Goal: Task Accomplishment & Management: Manage account settings

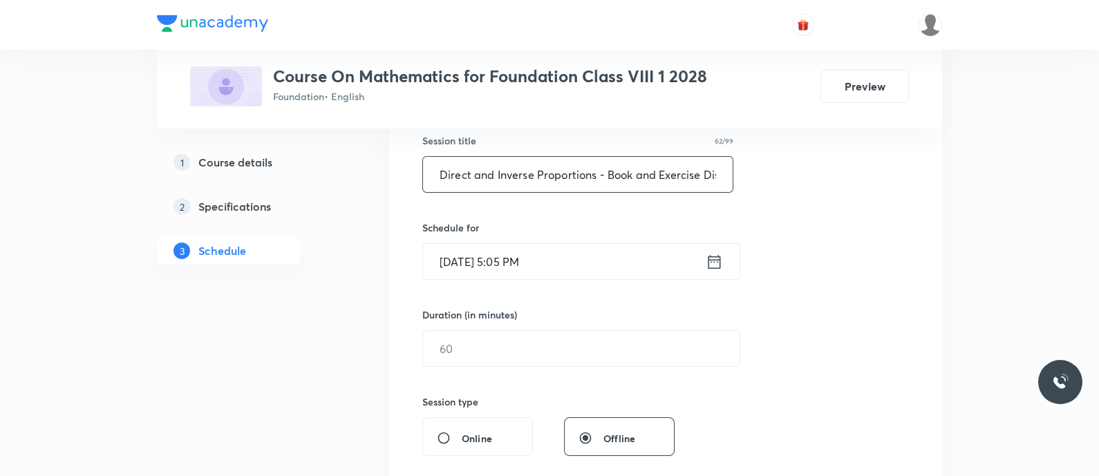
scroll to position [307, 0]
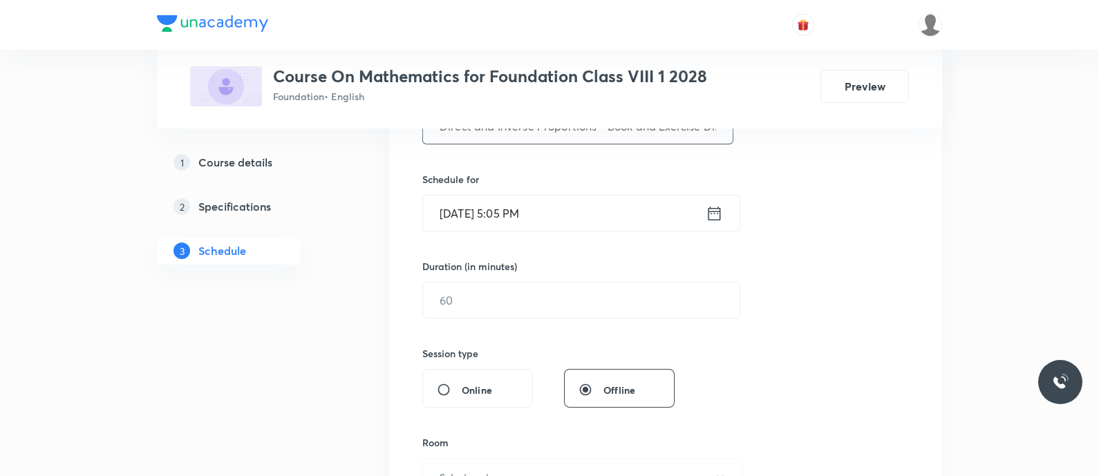
type input "Direct and Inverse Proportions - Book and Exercise Discussion"
click at [610, 200] on input "Oct 7, 2025, 5:05 PM" at bounding box center [564, 213] width 283 height 35
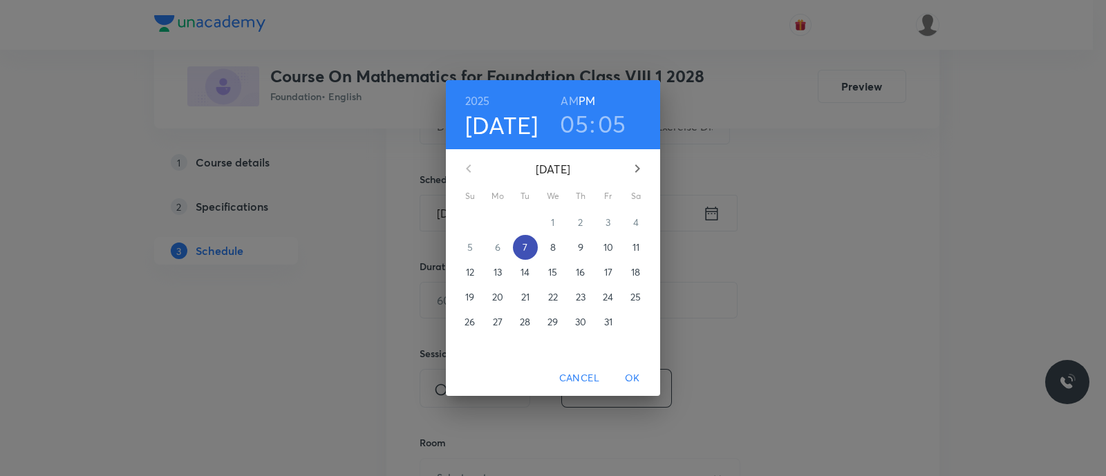
click at [525, 245] on p "7" at bounding box center [525, 248] width 5 height 14
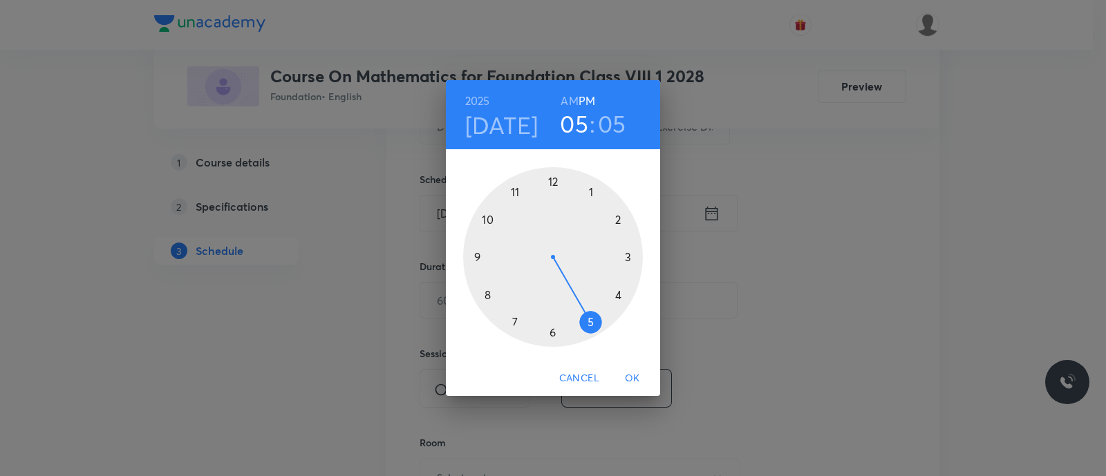
click at [594, 321] on div at bounding box center [553, 257] width 180 height 180
click at [492, 297] on div at bounding box center [553, 257] width 180 height 180
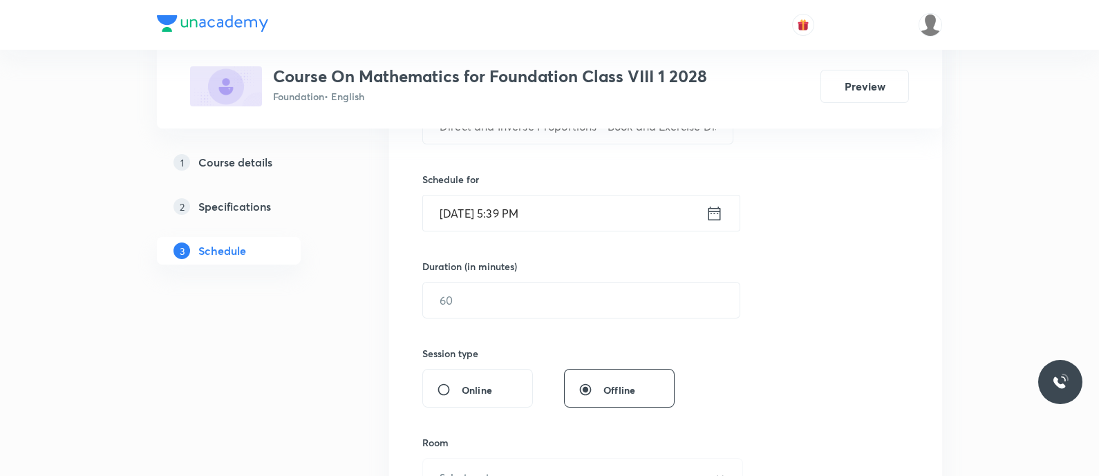
click at [633, 202] on input "Oct 7, 2025, 5:39 PM" at bounding box center [564, 213] width 283 height 35
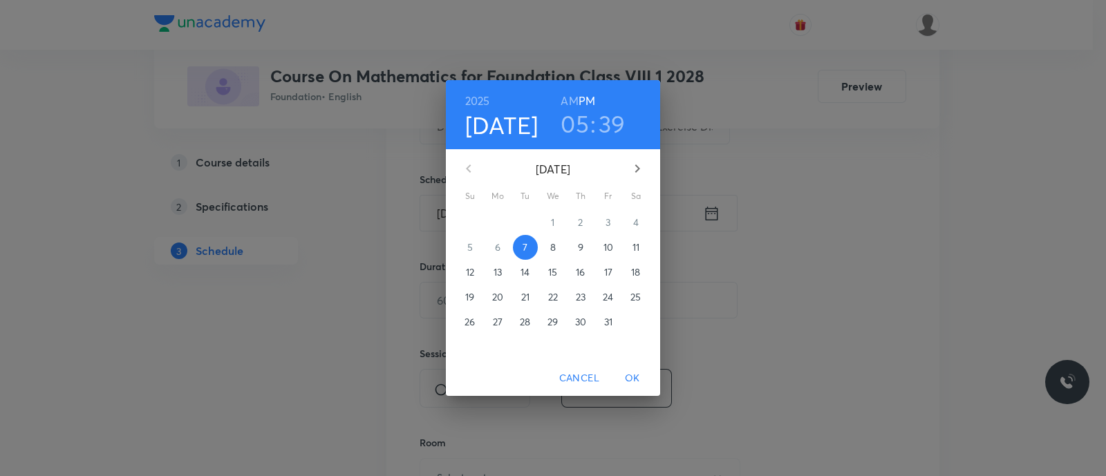
click at [617, 133] on h3 "39" at bounding box center [612, 123] width 27 height 29
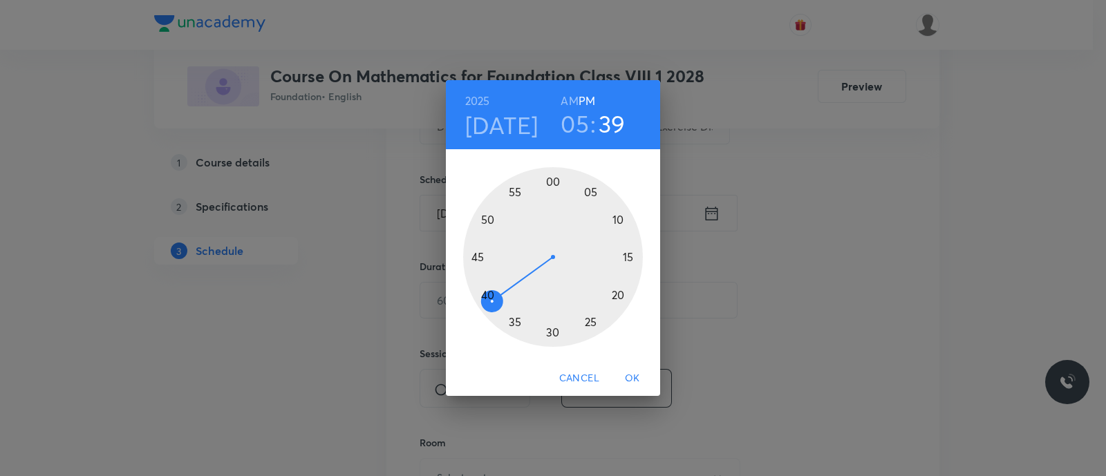
click at [489, 293] on div at bounding box center [553, 257] width 180 height 180
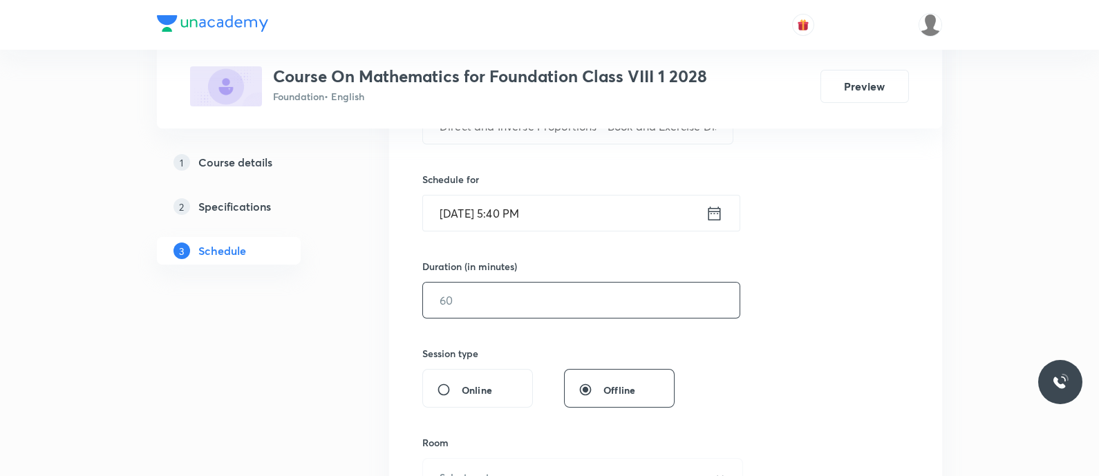
click at [487, 294] on input "text" at bounding box center [581, 300] width 317 height 35
type input "9"
type input "0"
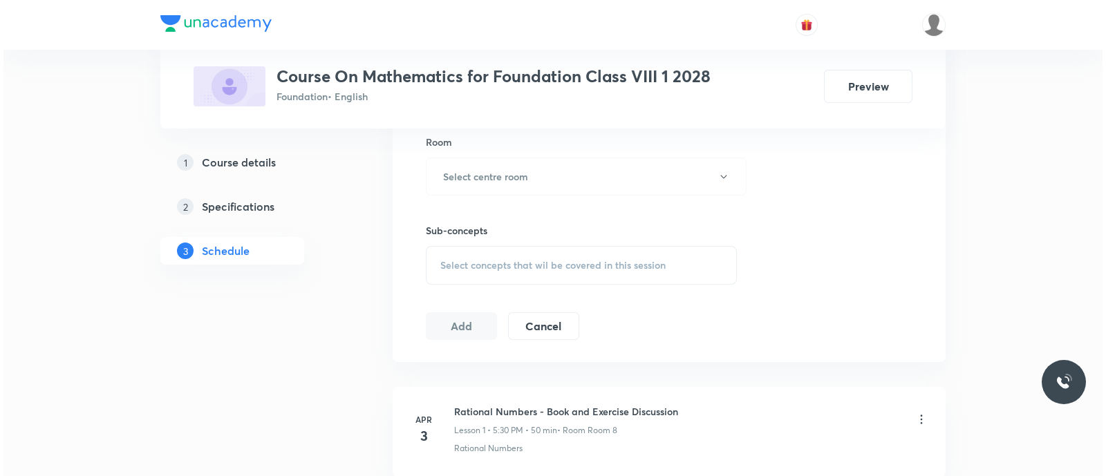
scroll to position [609, 0]
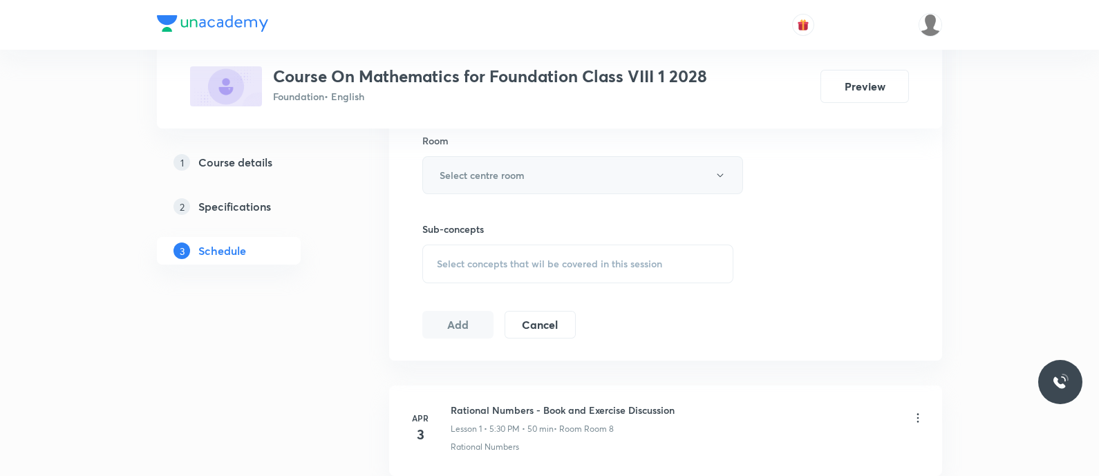
type input "50"
click at [488, 174] on h6 "Select centre room" at bounding box center [482, 175] width 85 height 15
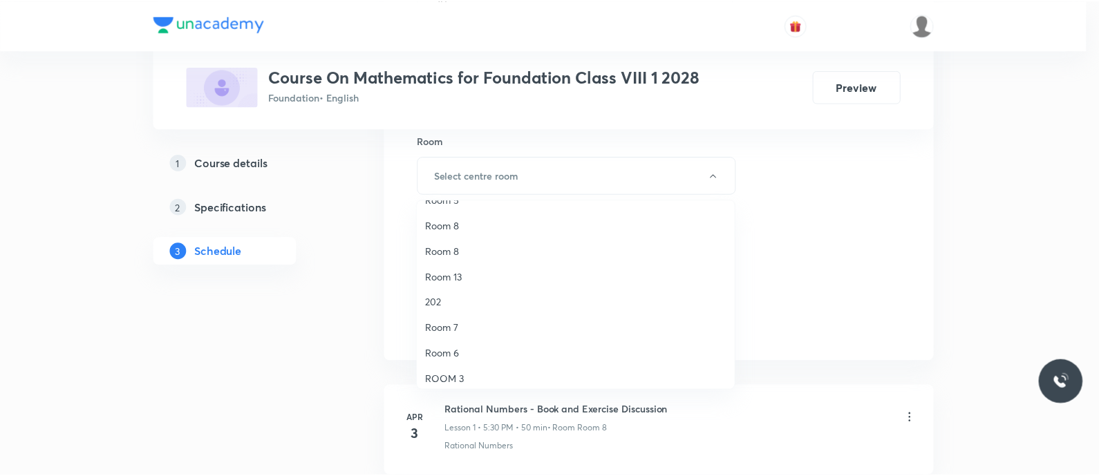
scroll to position [174, 0]
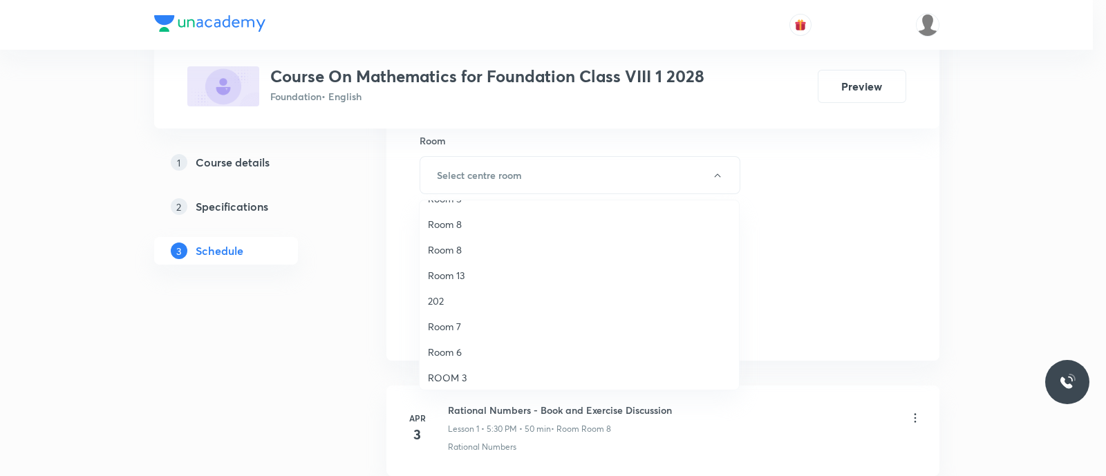
click at [451, 253] on span "Room 8" at bounding box center [579, 250] width 303 height 15
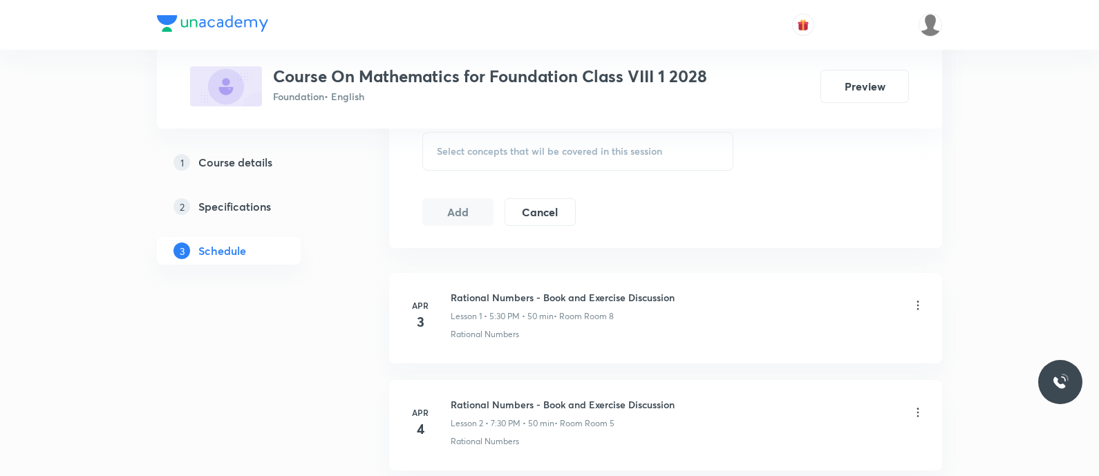
scroll to position [722, 0]
click at [453, 148] on span "Select concepts that wil be covered in this session" at bounding box center [549, 150] width 225 height 11
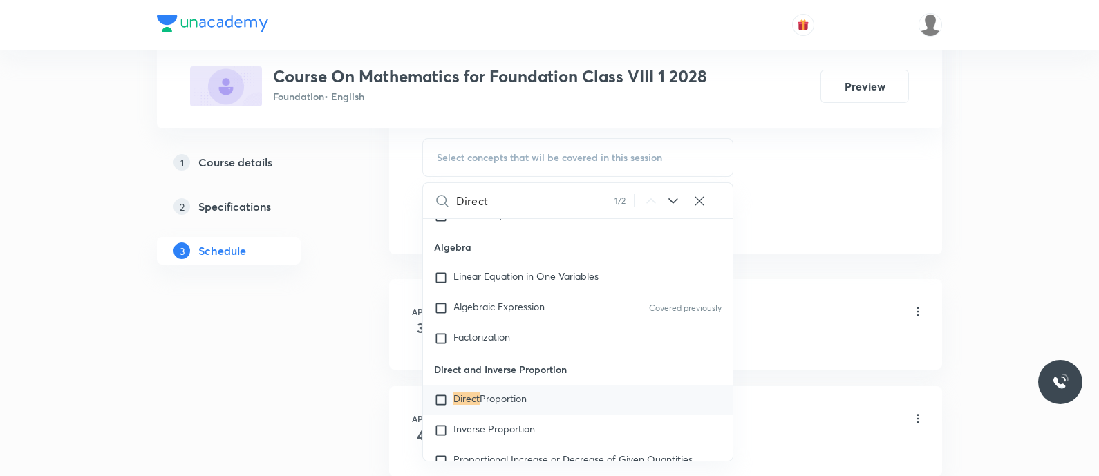
scroll to position [726, 0]
type input "Direct"
click at [491, 393] on span "Proportion" at bounding box center [503, 396] width 47 height 13
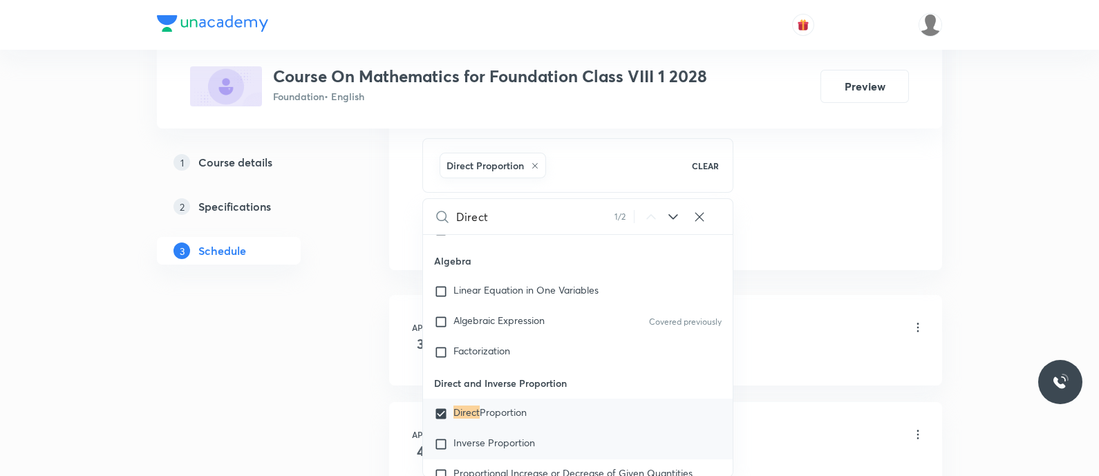
click at [480, 437] on span "Inverse Proportion" at bounding box center [494, 442] width 82 height 13
checkbox input "true"
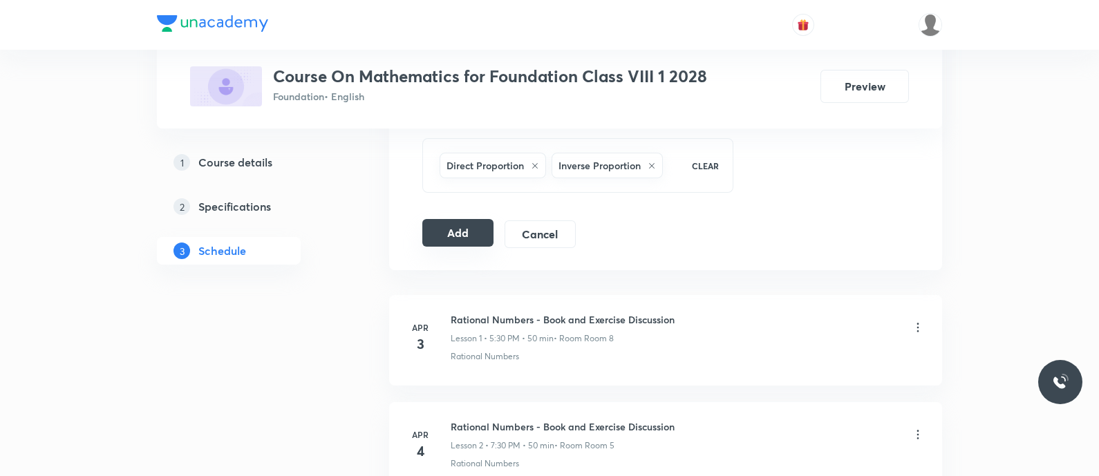
click at [467, 239] on button "Add" at bounding box center [457, 233] width 71 height 28
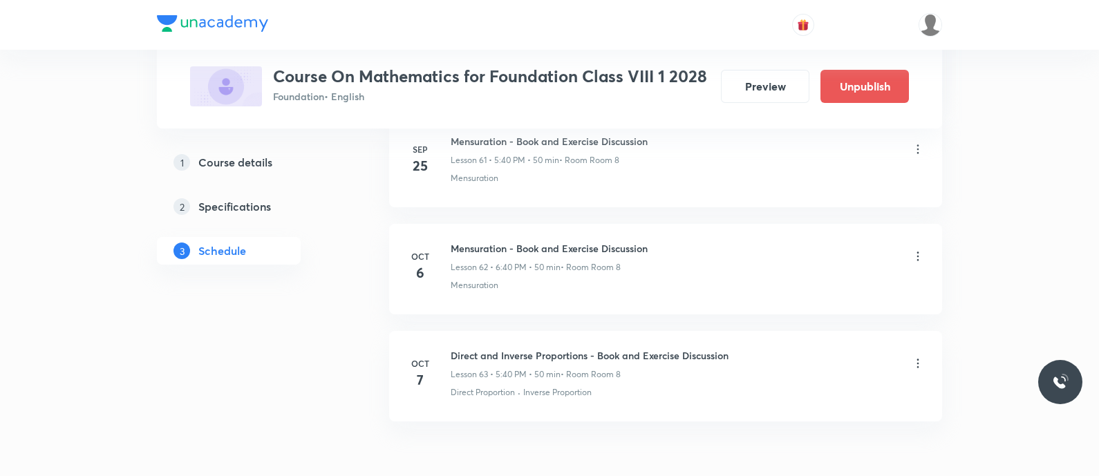
scroll to position [6731, 0]
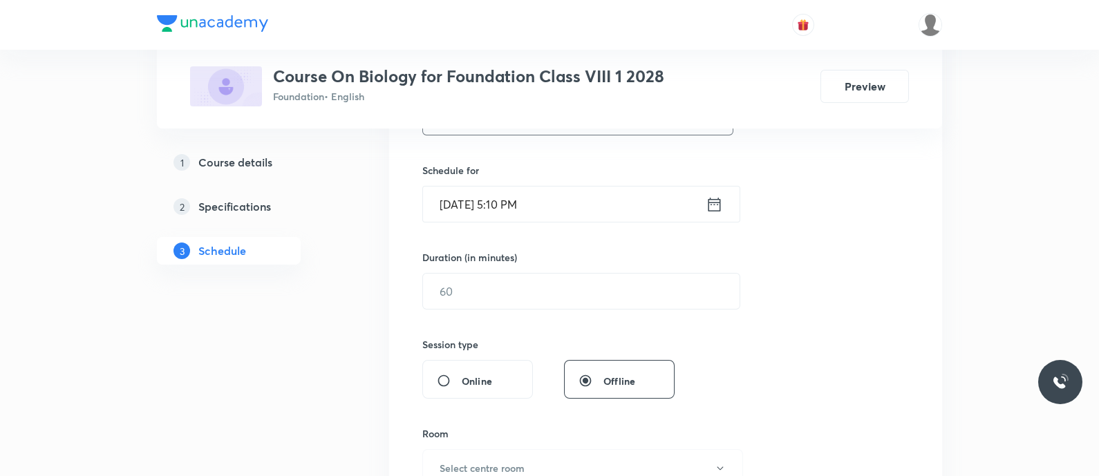
scroll to position [317, 0]
type input "Reaching the Age of Adolescence - Hormones"
click at [711, 204] on icon at bounding box center [714, 203] width 17 height 19
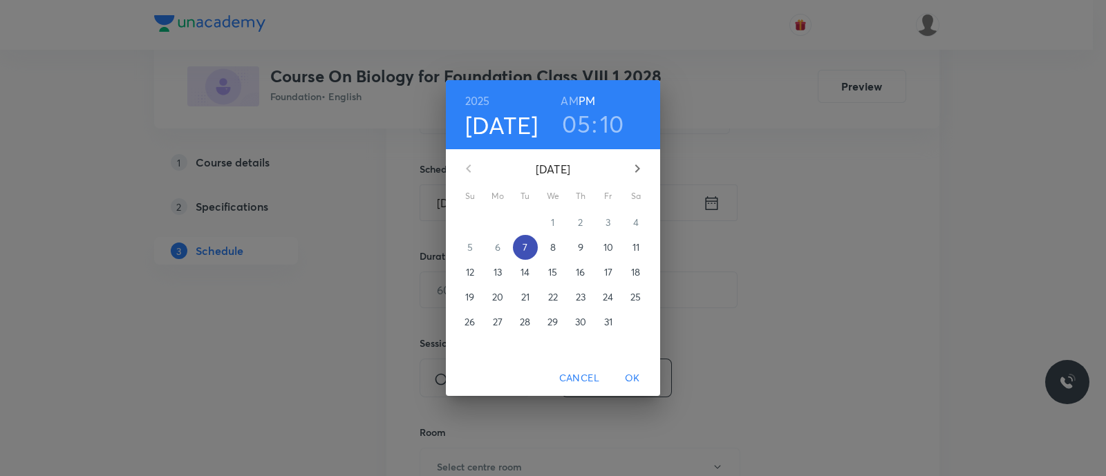
click at [524, 245] on p "7" at bounding box center [525, 248] width 5 height 14
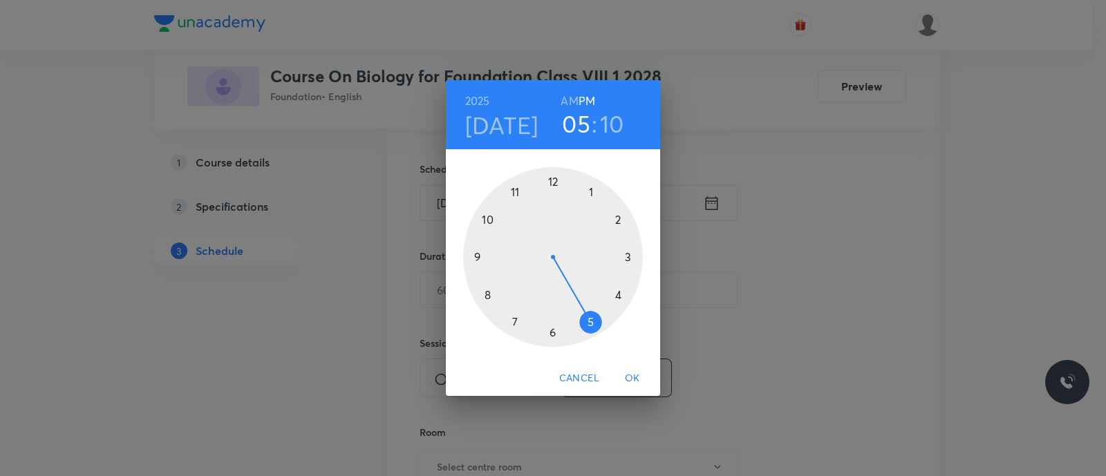
click at [513, 321] on div at bounding box center [553, 257] width 180 height 180
click at [487, 293] on div at bounding box center [553, 257] width 180 height 180
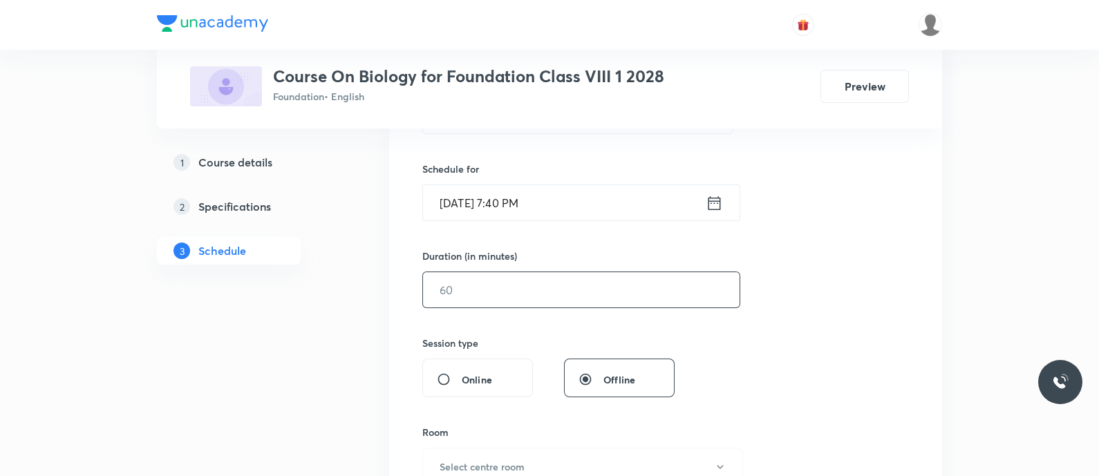
click at [487, 293] on input "text" at bounding box center [581, 289] width 317 height 35
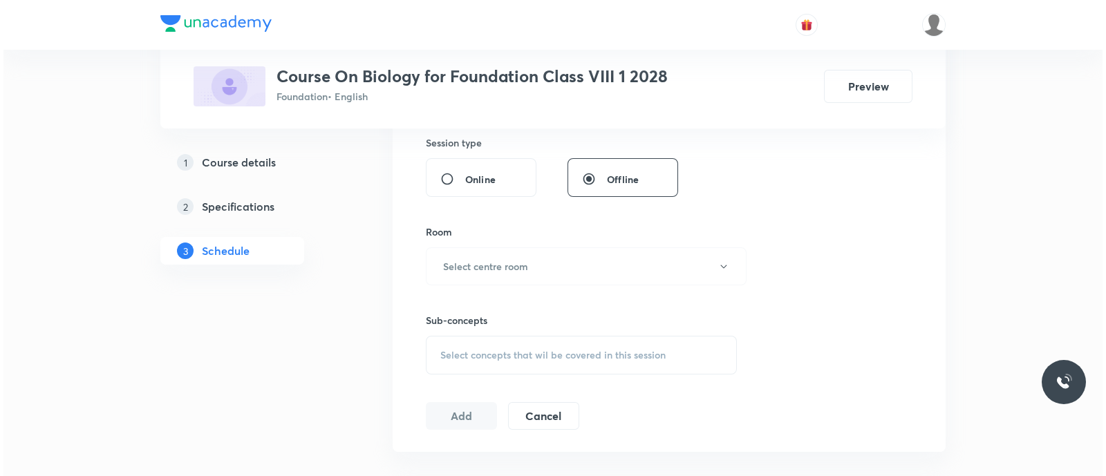
scroll to position [518, 0]
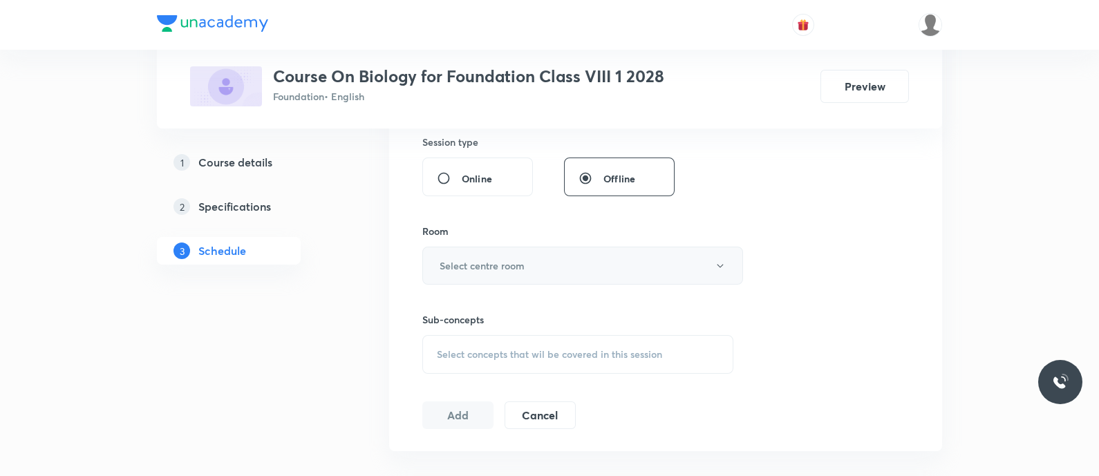
type input "50"
click at [525, 264] on h6 "Select centre room" at bounding box center [482, 266] width 85 height 15
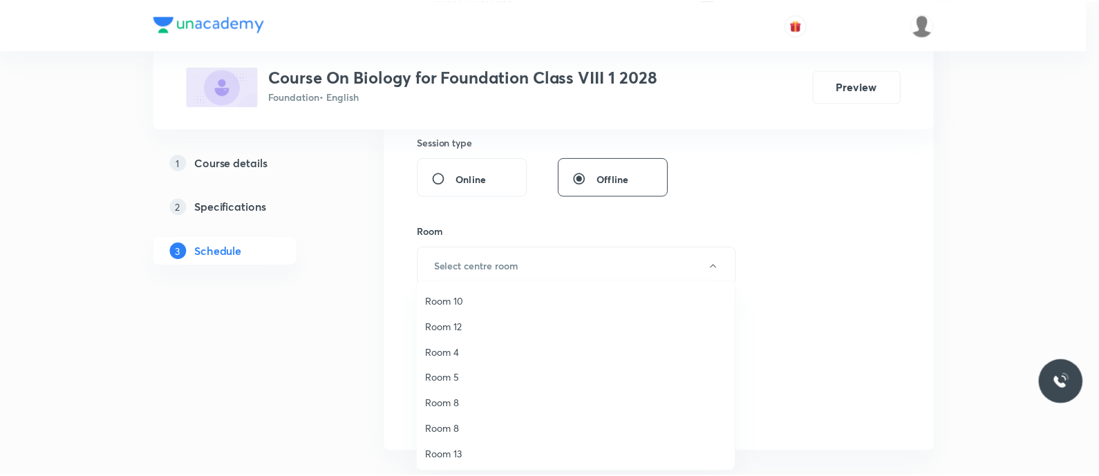
scroll to position [81, 0]
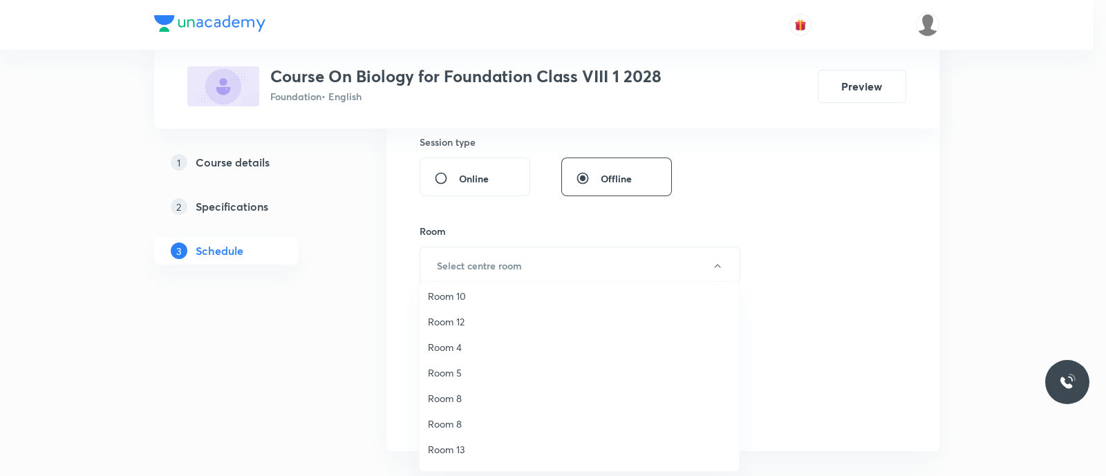
click at [467, 400] on span "Room 8" at bounding box center [579, 398] width 303 height 15
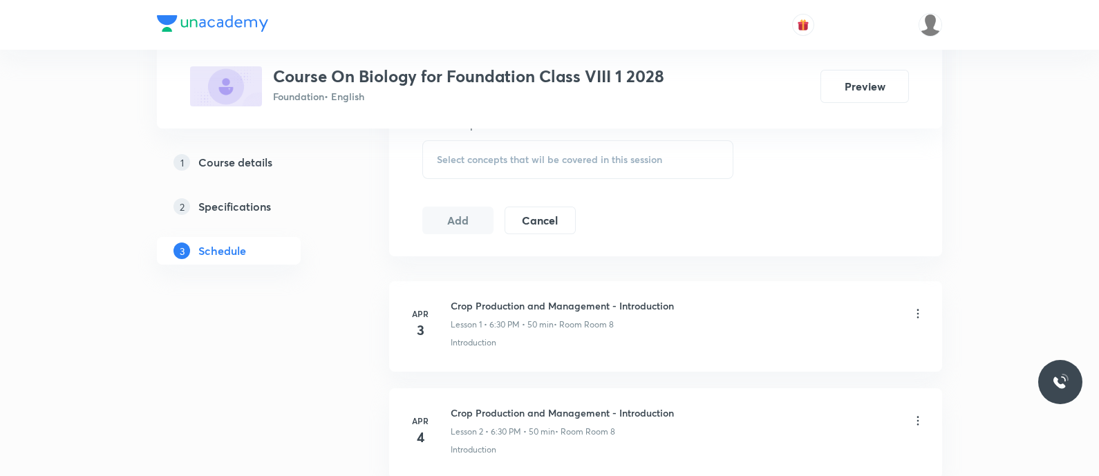
scroll to position [715, 0]
click at [471, 143] on div "Select concepts that wil be covered in this session" at bounding box center [577, 157] width 311 height 39
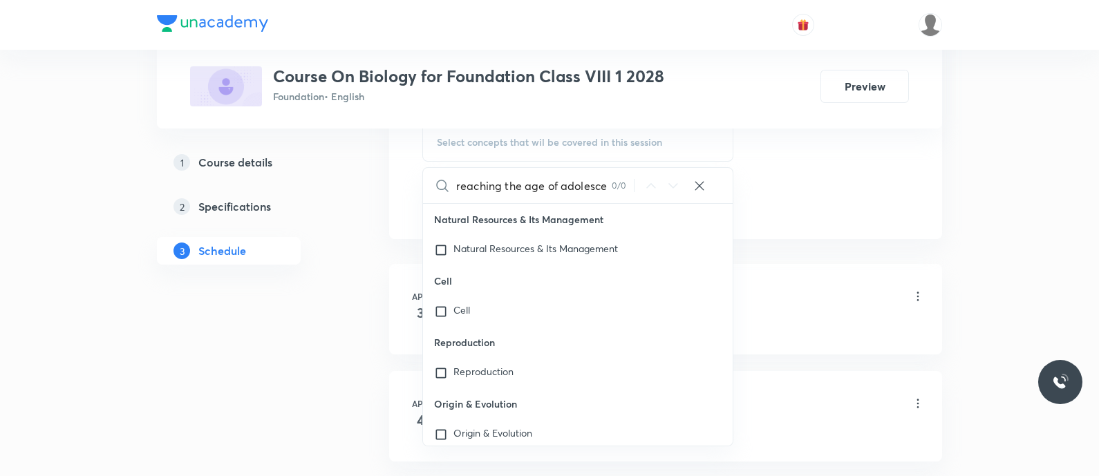
scroll to position [0, 0]
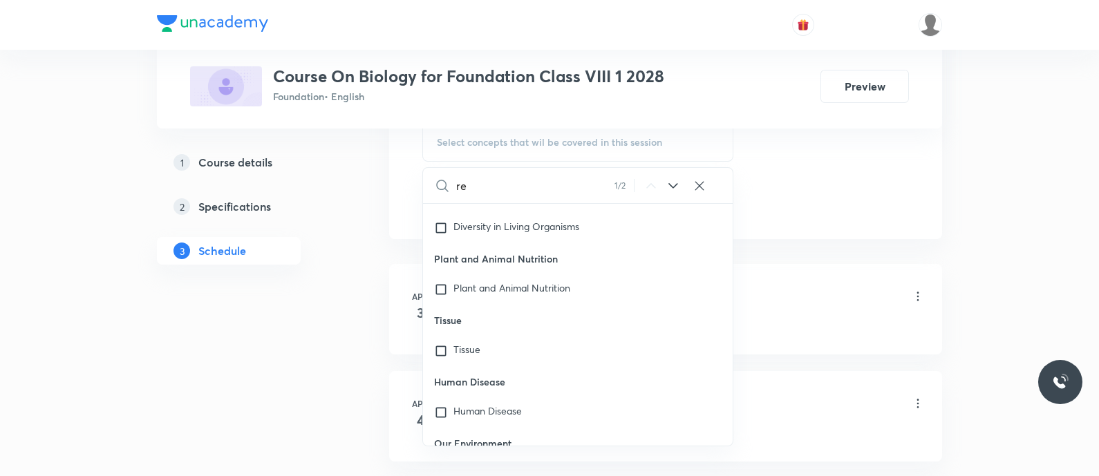
type input "r"
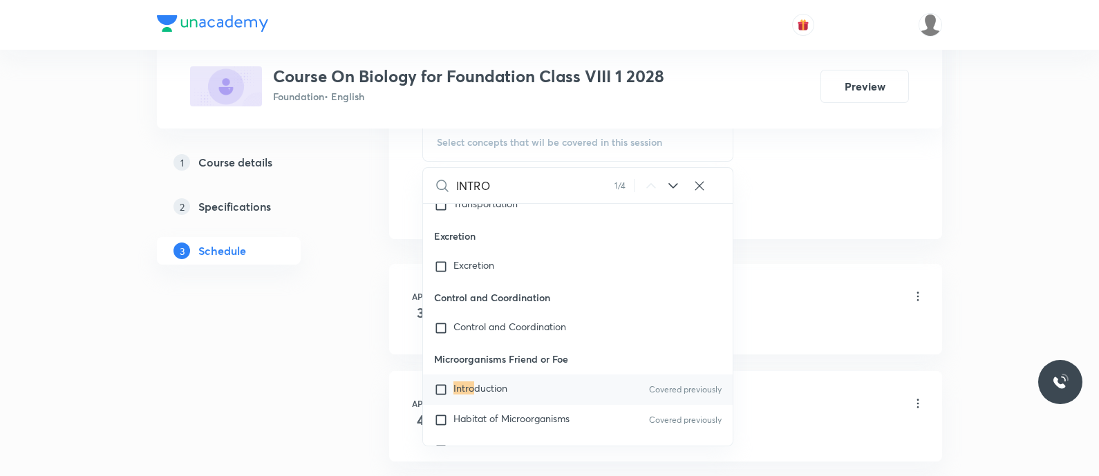
scroll to position [791, 0]
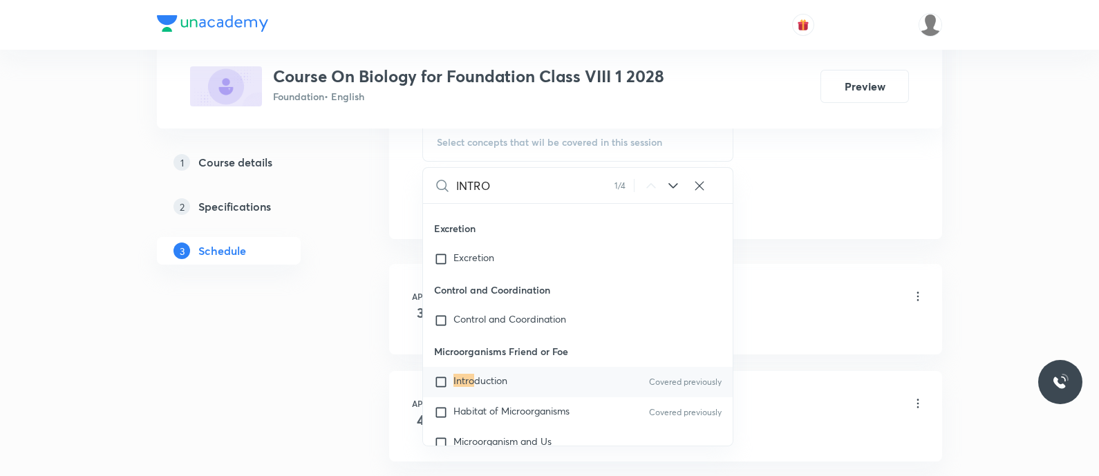
type input "INTRO"
click at [483, 375] on span "duction" at bounding box center [490, 380] width 33 height 13
checkbox input "true"
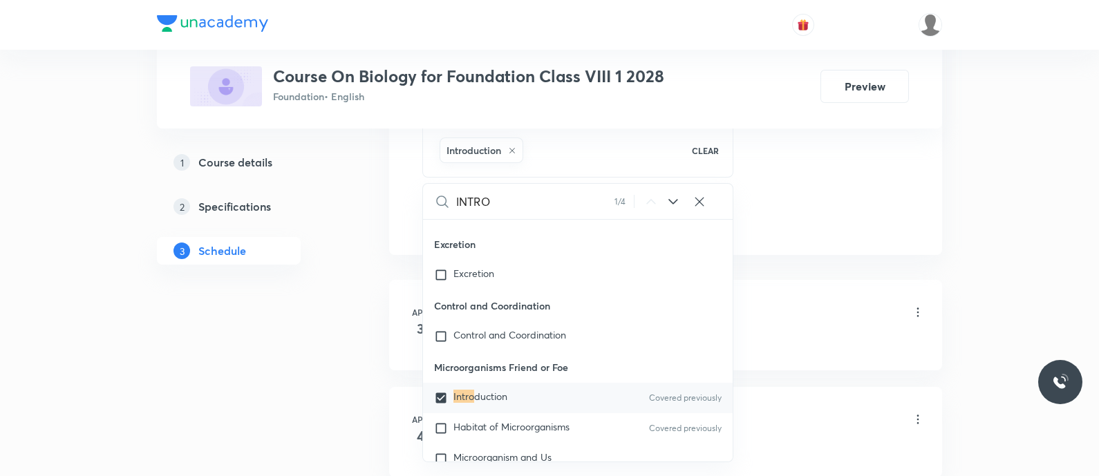
click at [390, 362] on li "Apr 3 Crop Production and Management - Introduction Lesson 1 • 6:30 PM • 50 min…" at bounding box center [665, 325] width 553 height 91
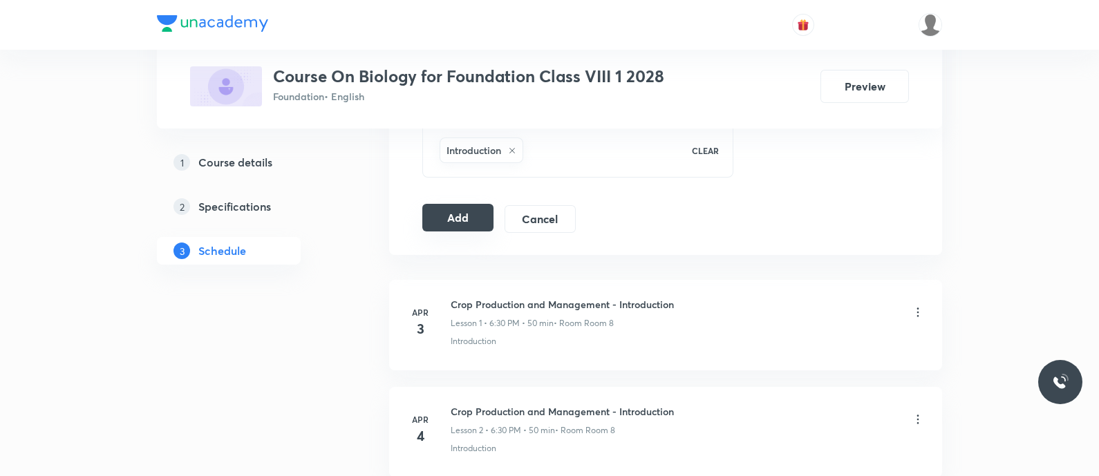
click at [461, 221] on button "Add" at bounding box center [457, 218] width 71 height 28
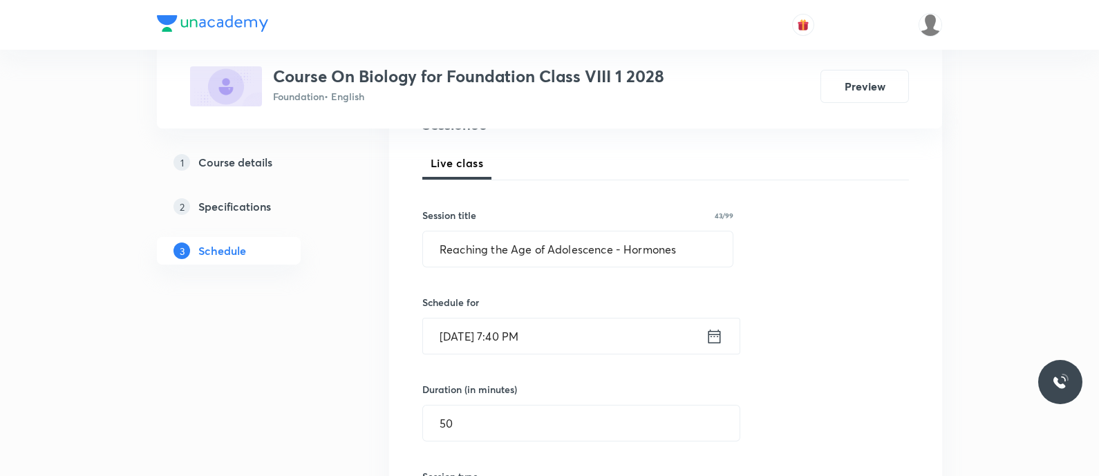
scroll to position [183, 0]
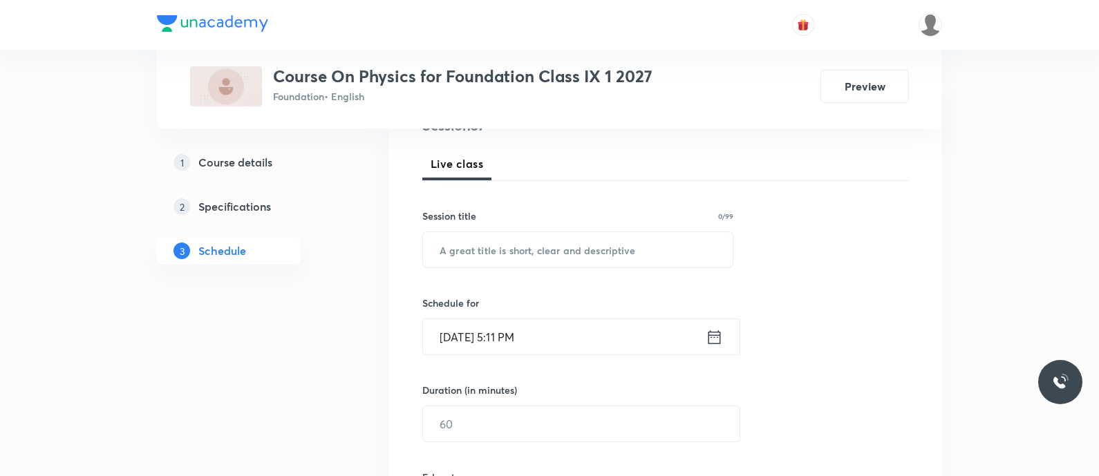
scroll to position [221, 0]
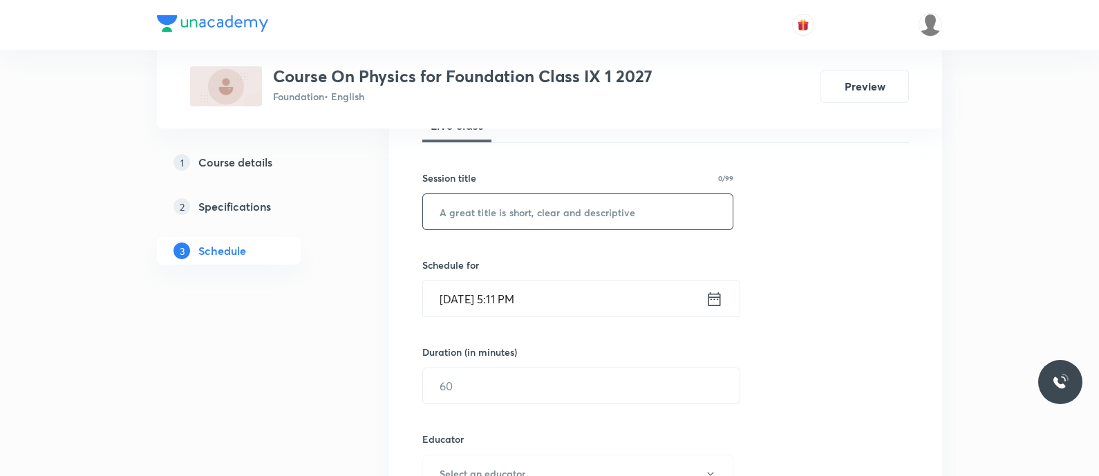
click at [503, 218] on input "text" at bounding box center [578, 211] width 310 height 35
paste input "Work and Energy - Law of conservation of energy"
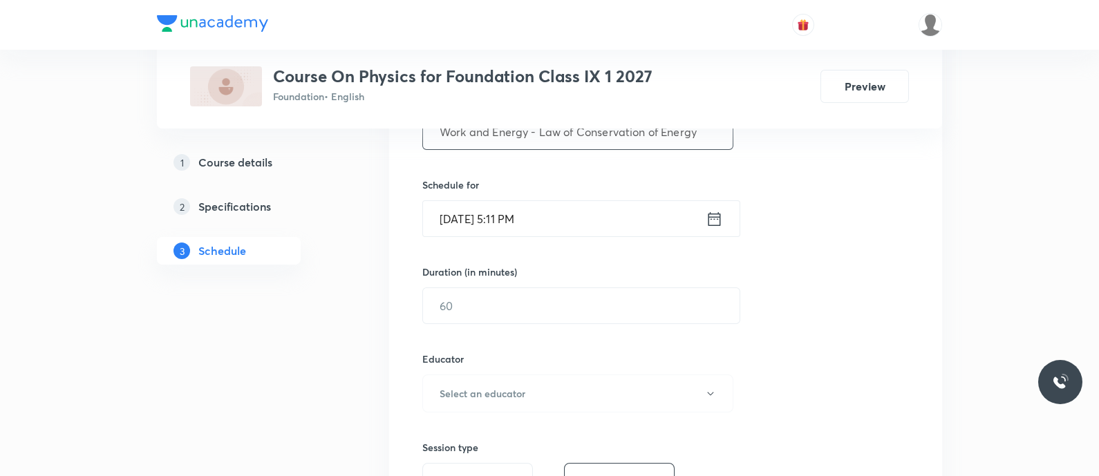
scroll to position [310, 0]
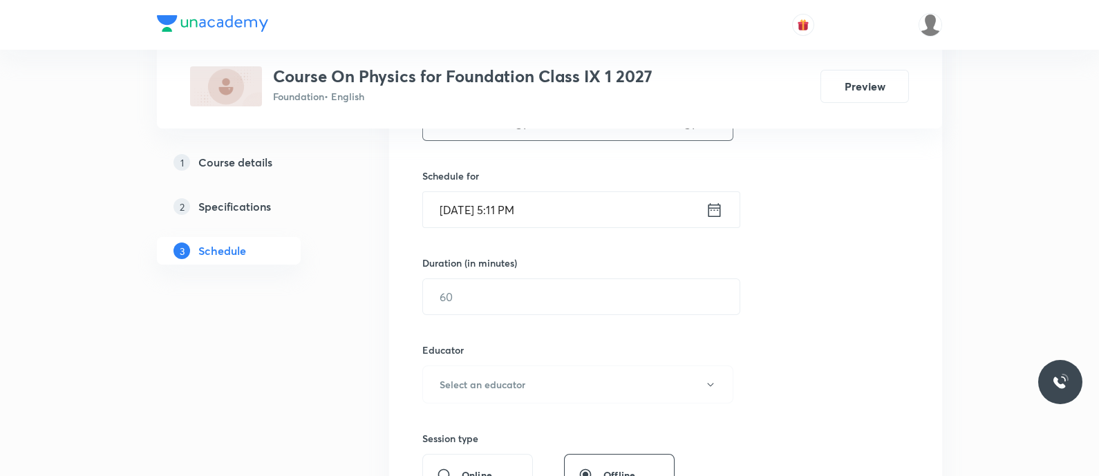
type input "Work and Energy - Law of Conservation of Energy"
click at [684, 225] on input "Oct 7, 2025, 5:11 PM" at bounding box center [564, 209] width 283 height 35
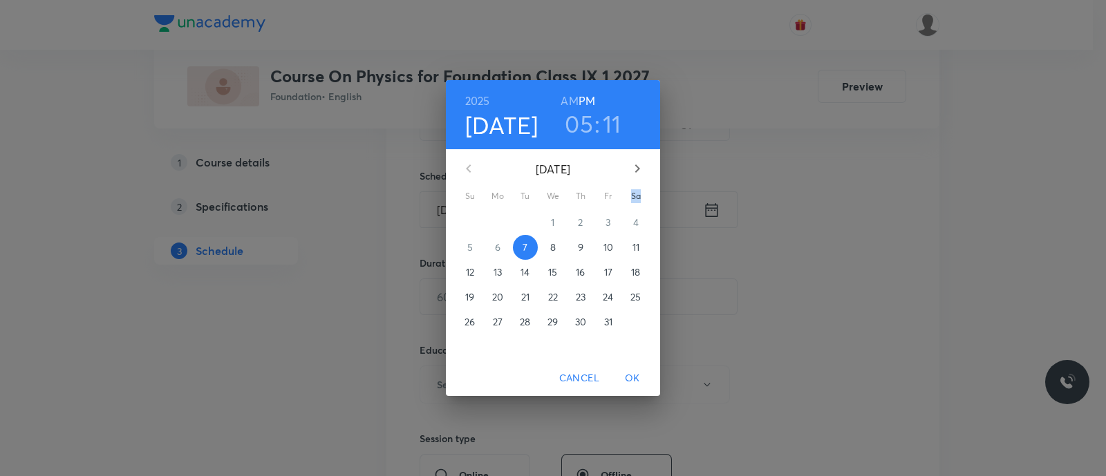
click at [684, 225] on div "2025 Oct 7 05 : 11 AM PM October 2025 Su Mo Tu We Th Fr Sa 28 29 30 1 2 3 4 5 6…" at bounding box center [553, 238] width 1106 height 476
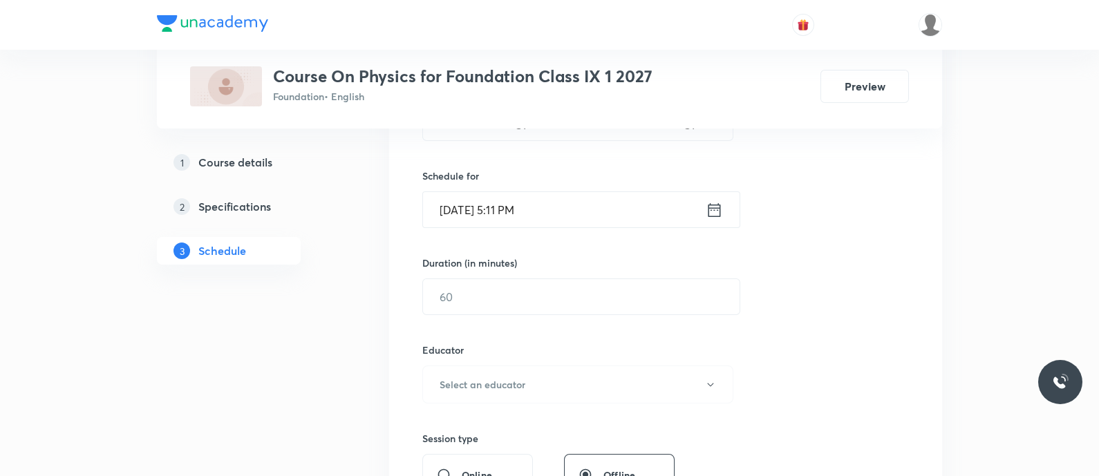
click at [679, 211] on input "Oct 7, 2025, 5:11 PM" at bounding box center [564, 209] width 283 height 35
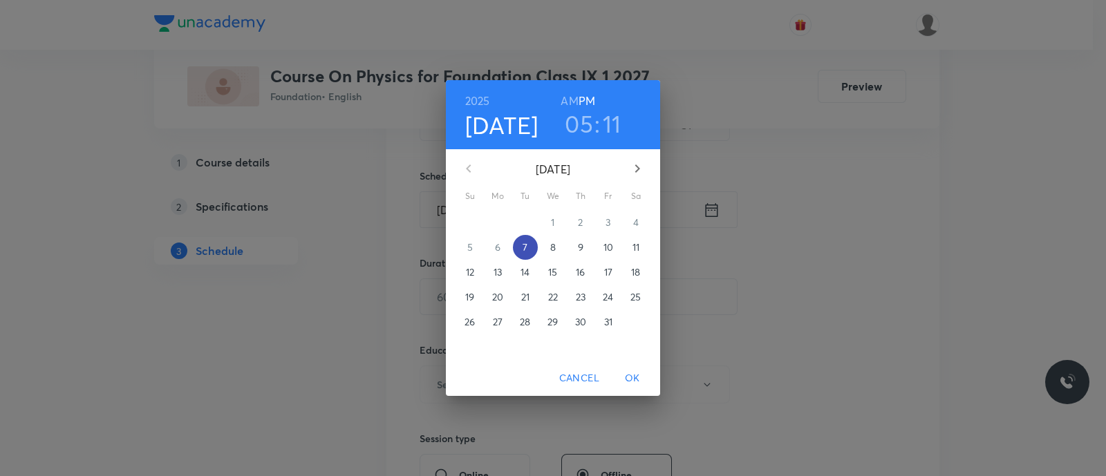
click at [520, 247] on span "7" at bounding box center [525, 248] width 25 height 14
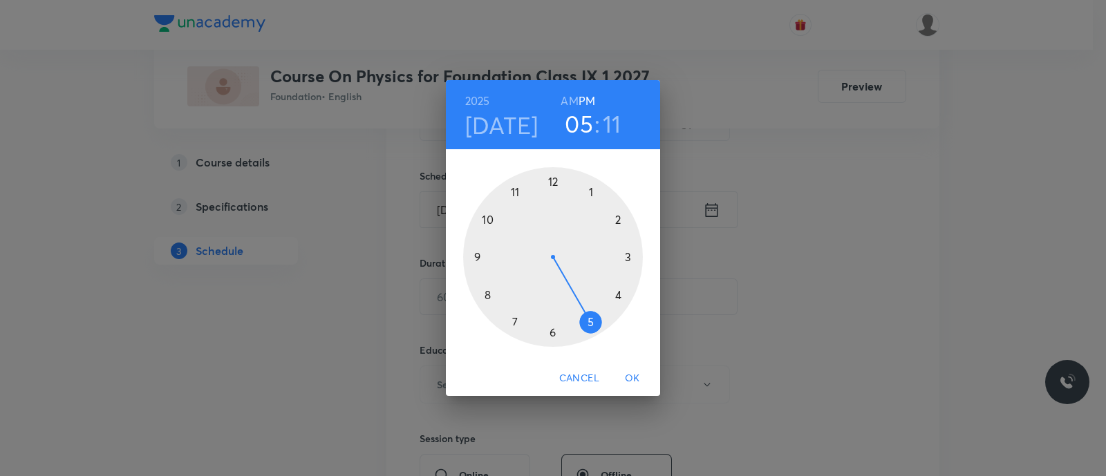
click at [588, 323] on div at bounding box center [553, 257] width 180 height 180
click at [485, 294] on div at bounding box center [553, 257] width 180 height 180
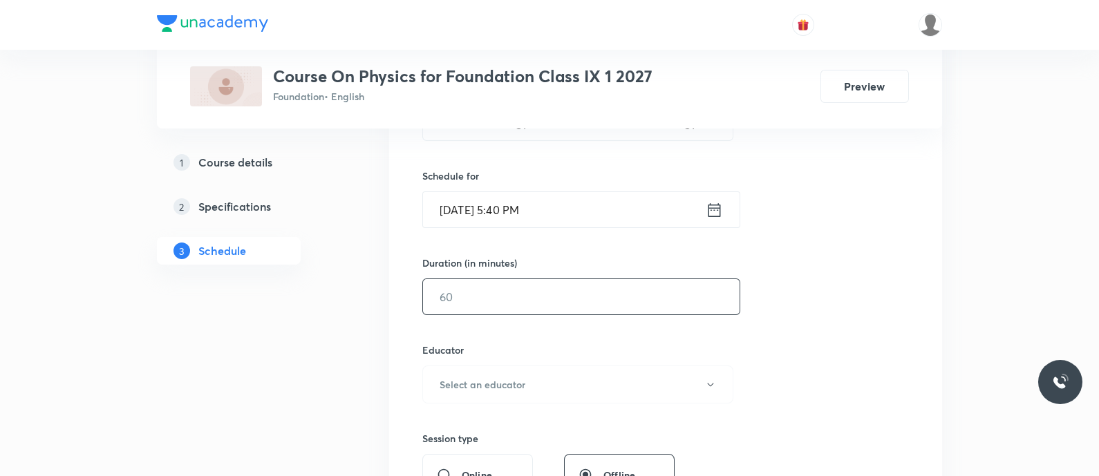
click at [480, 299] on input "text" at bounding box center [581, 296] width 317 height 35
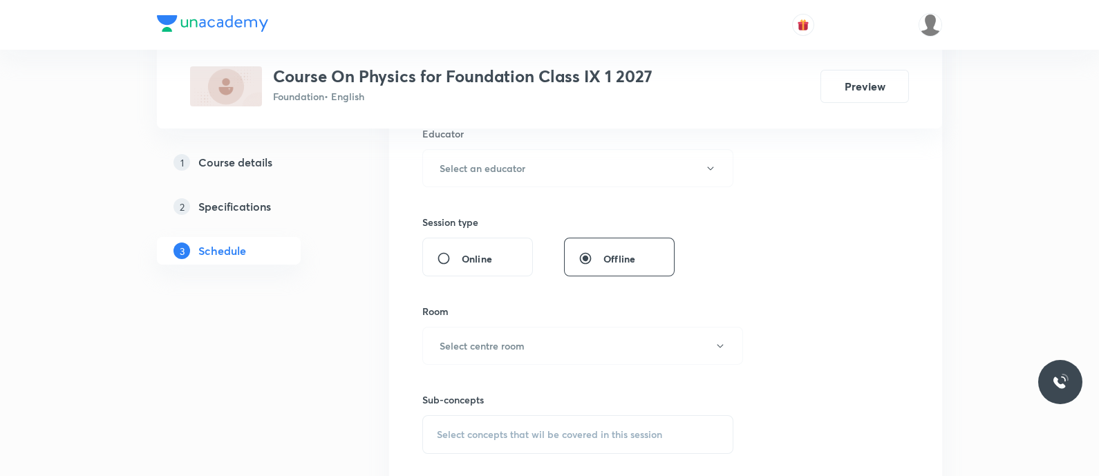
scroll to position [528, 0]
type input "50"
click at [489, 180] on button "Select an educator" at bounding box center [577, 167] width 311 height 38
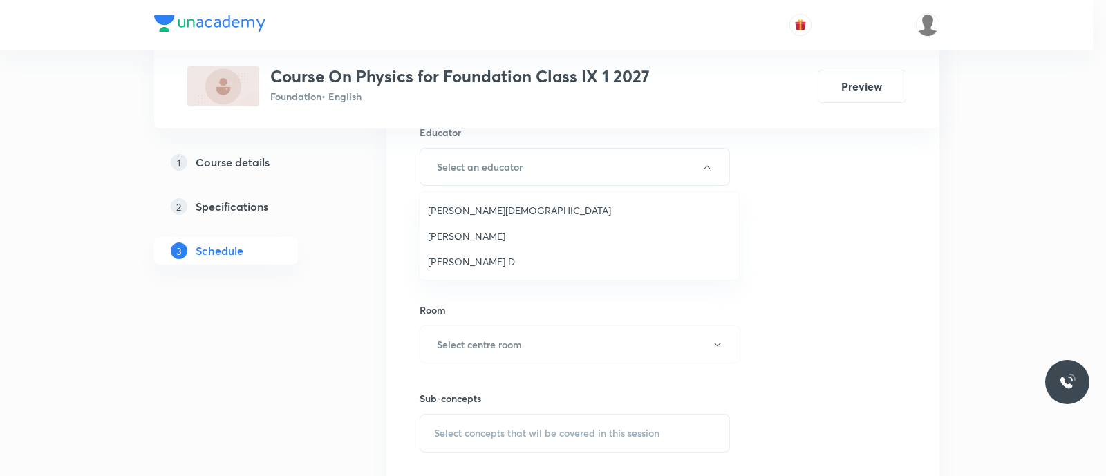
click at [467, 253] on li "Balamurugan D" at bounding box center [579, 262] width 319 height 26
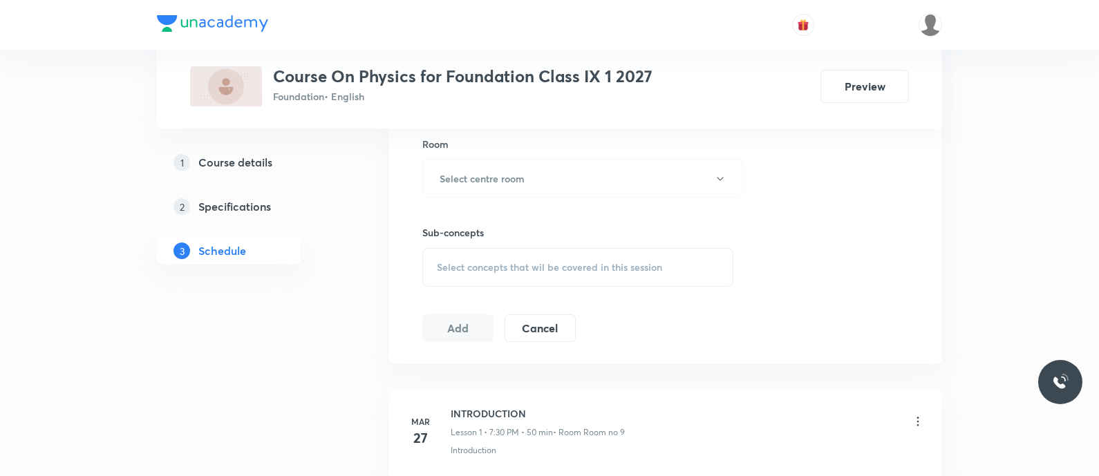
scroll to position [694, 0]
click at [469, 171] on h6 "Select centre room" at bounding box center [482, 178] width 85 height 15
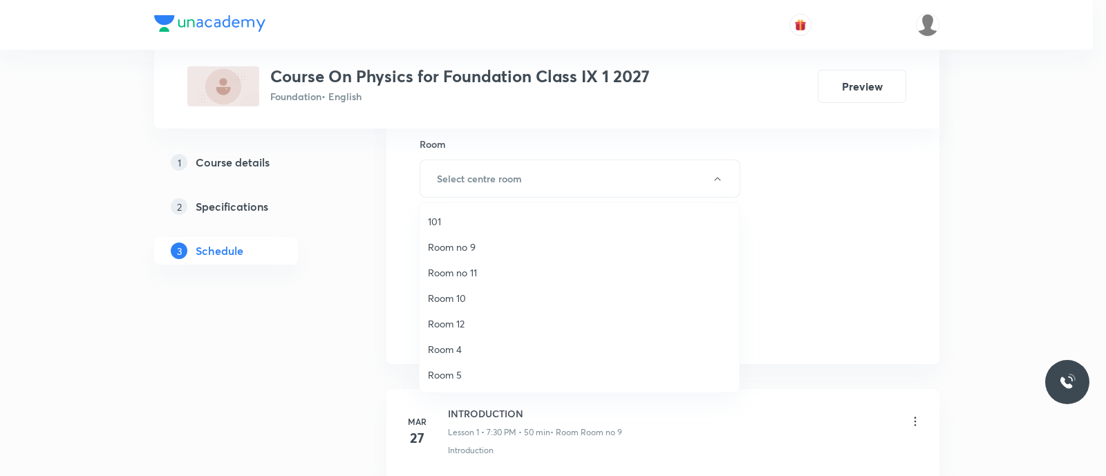
click at [468, 241] on span "Room no 9" at bounding box center [579, 247] width 303 height 15
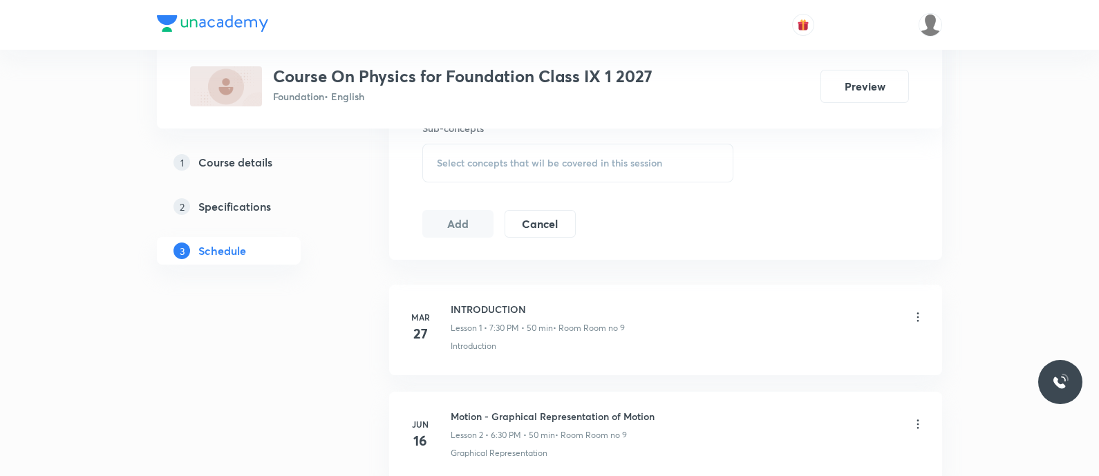
scroll to position [792, 0]
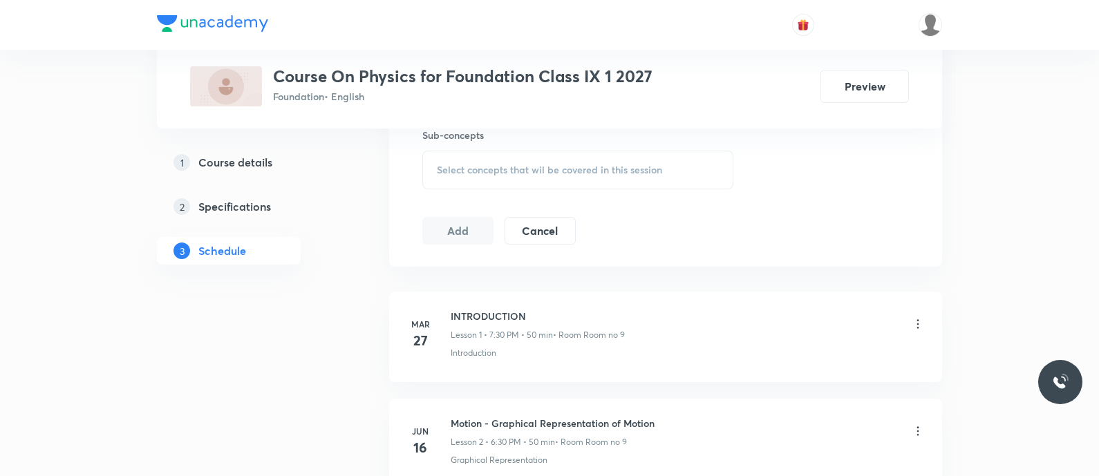
click at [465, 159] on div "Select concepts that wil be covered in this session" at bounding box center [577, 170] width 311 height 39
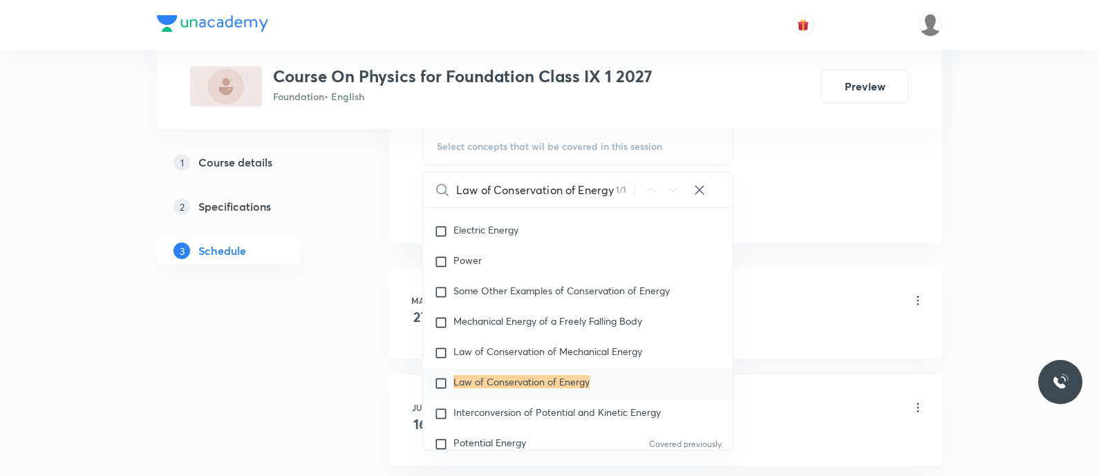
scroll to position [2706, 0]
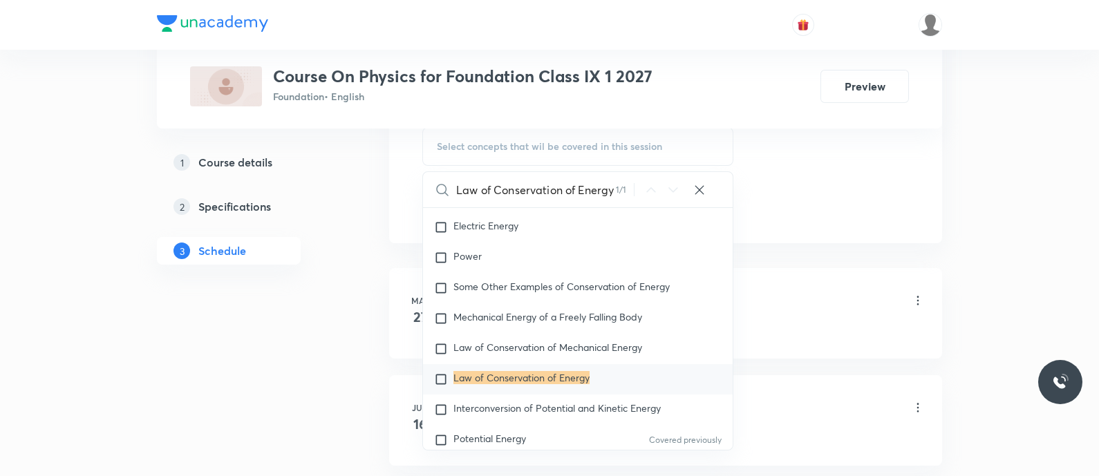
type input "Law of Conservation of Energy"
click at [495, 380] on mark "Law of Conservation of Energy" at bounding box center [521, 377] width 136 height 13
checkbox input "true"
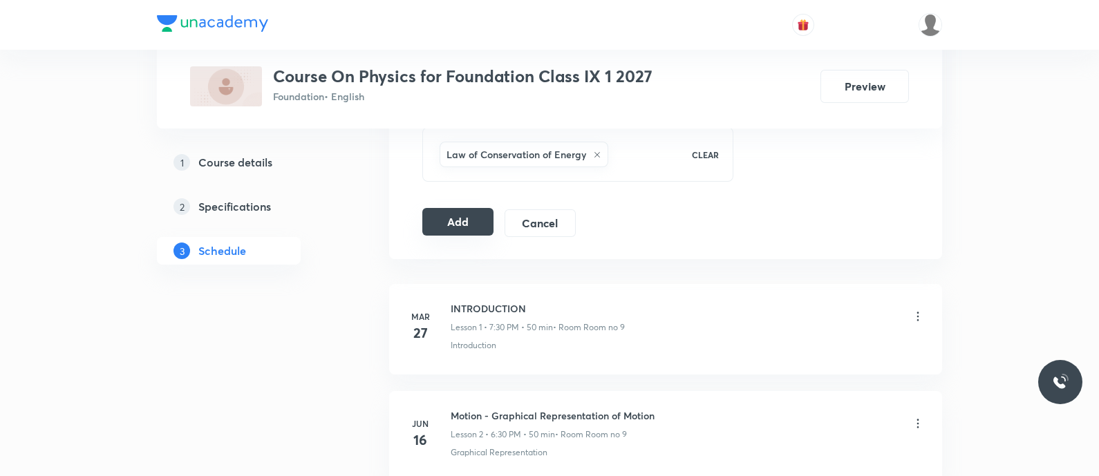
click at [458, 227] on button "Add" at bounding box center [457, 222] width 71 height 28
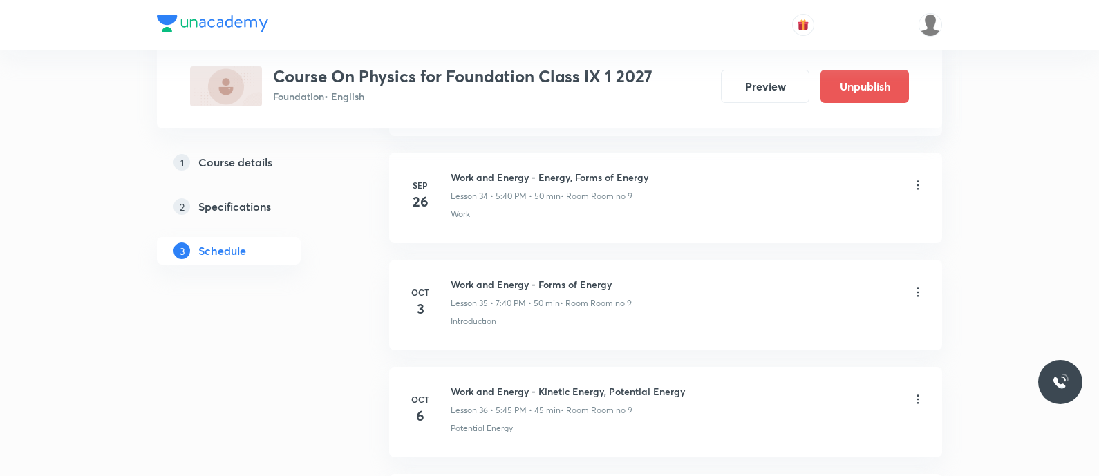
scroll to position [3951, 0]
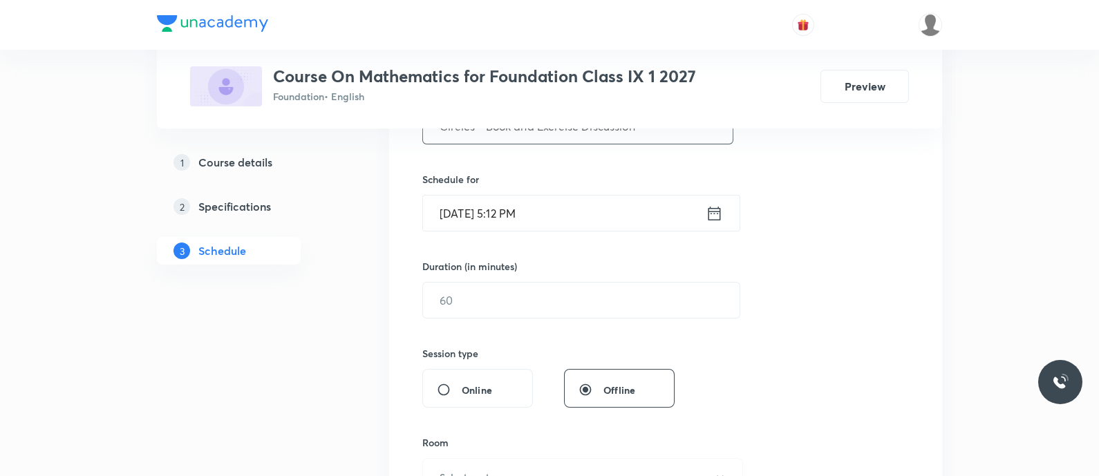
scroll to position [308, 0]
type input "Circles - Book and Exercise Discussion"
click at [714, 212] on icon at bounding box center [714, 212] width 17 height 19
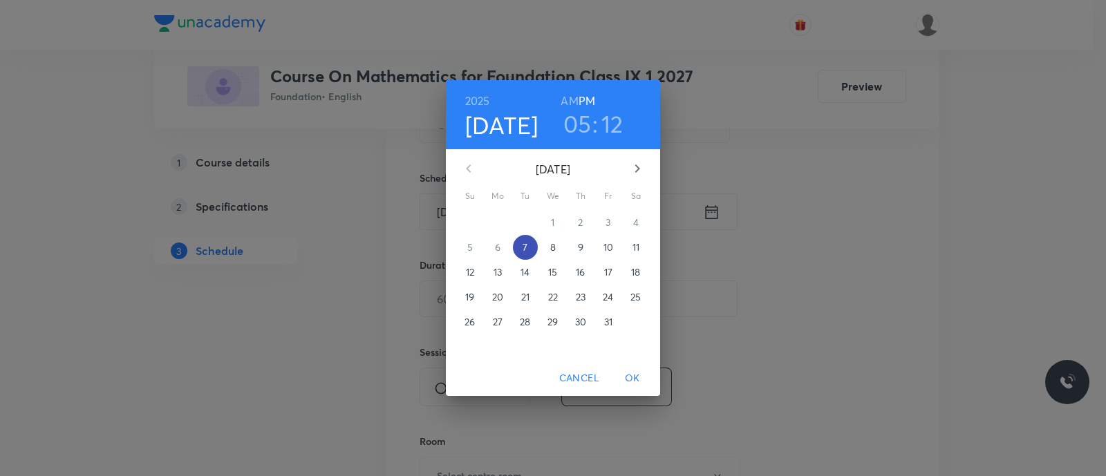
click at [523, 247] on p "7" at bounding box center [525, 248] width 5 height 14
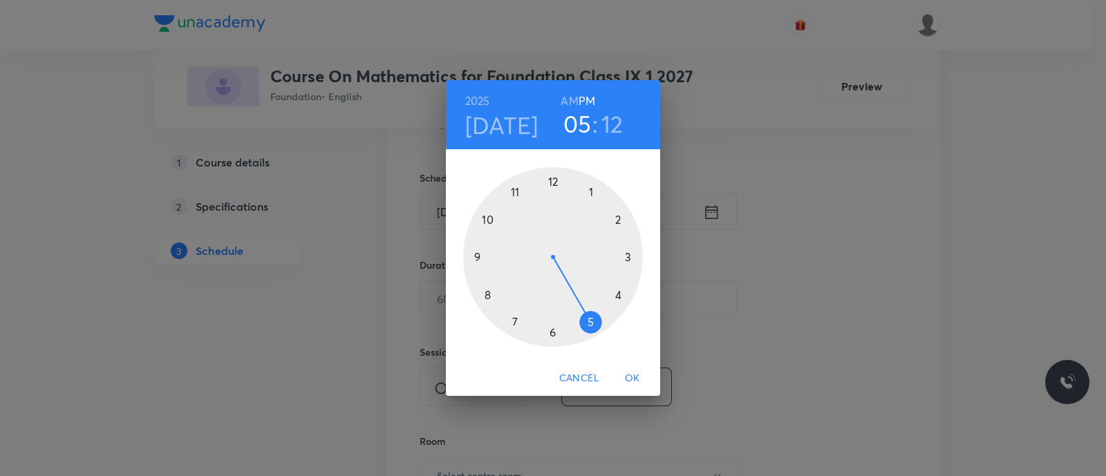
click at [553, 333] on div at bounding box center [553, 257] width 180 height 180
click at [487, 294] on div at bounding box center [553, 257] width 180 height 180
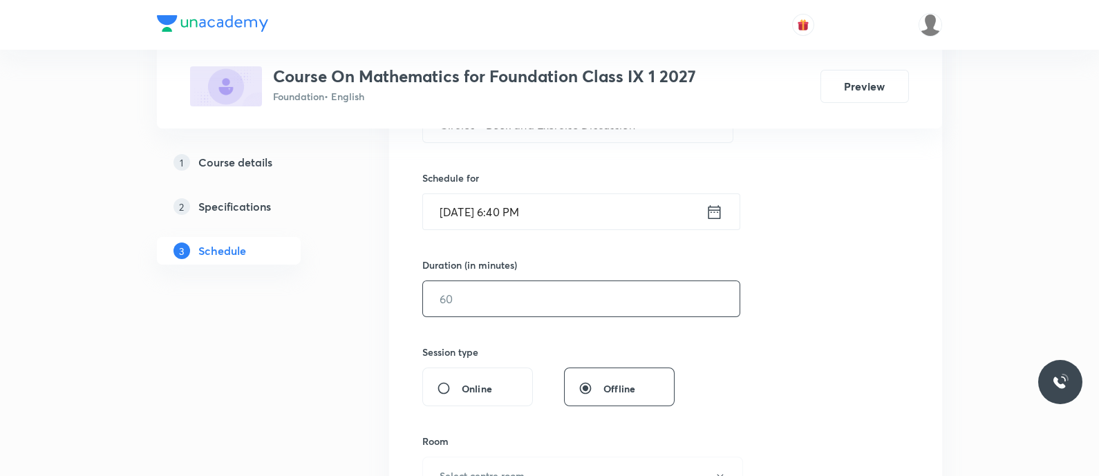
click at [471, 302] on input "text" at bounding box center [581, 298] width 317 height 35
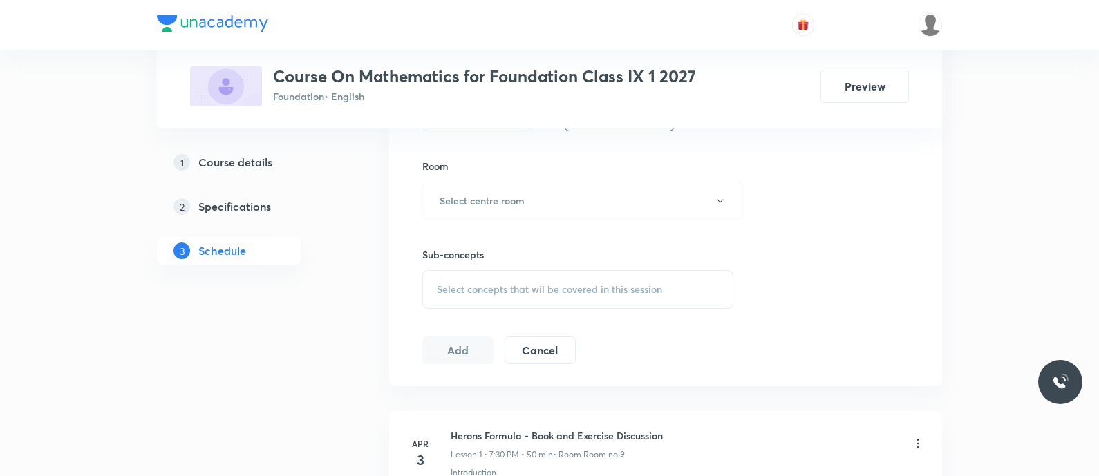
scroll to position [585, 0]
type input "50"
click at [505, 201] on h6 "Select centre room" at bounding box center [482, 199] width 85 height 15
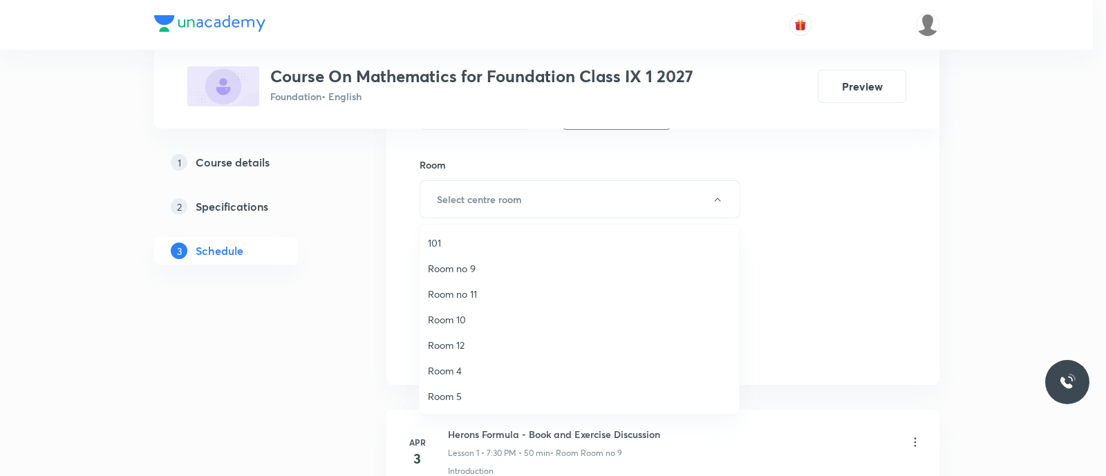
click at [477, 266] on span "Room no 9" at bounding box center [579, 268] width 303 height 15
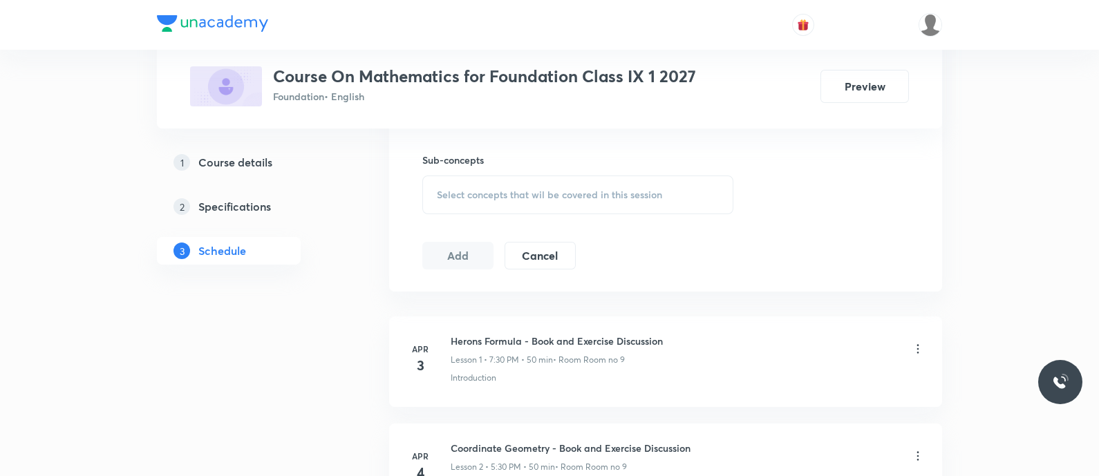
scroll to position [689, 0]
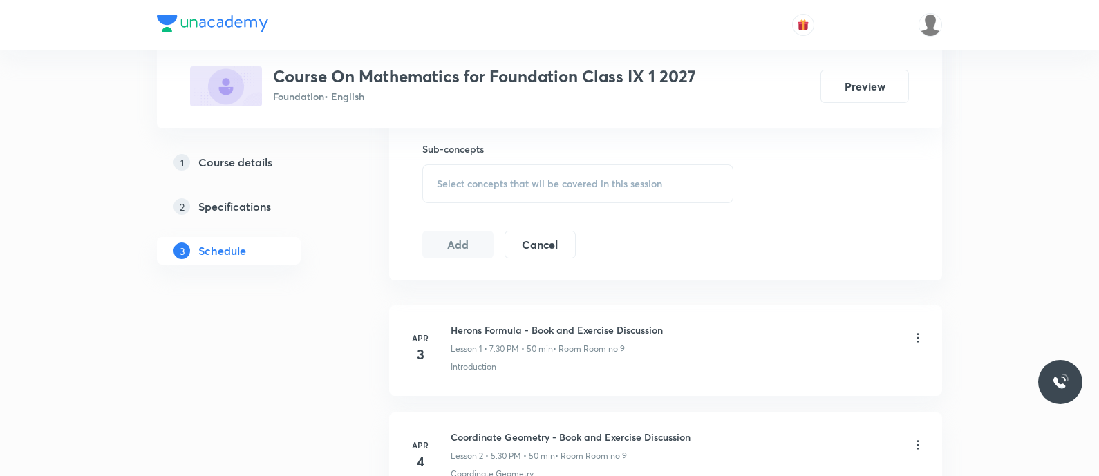
click at [463, 182] on span "Select concepts that wil be covered in this session" at bounding box center [549, 183] width 225 height 11
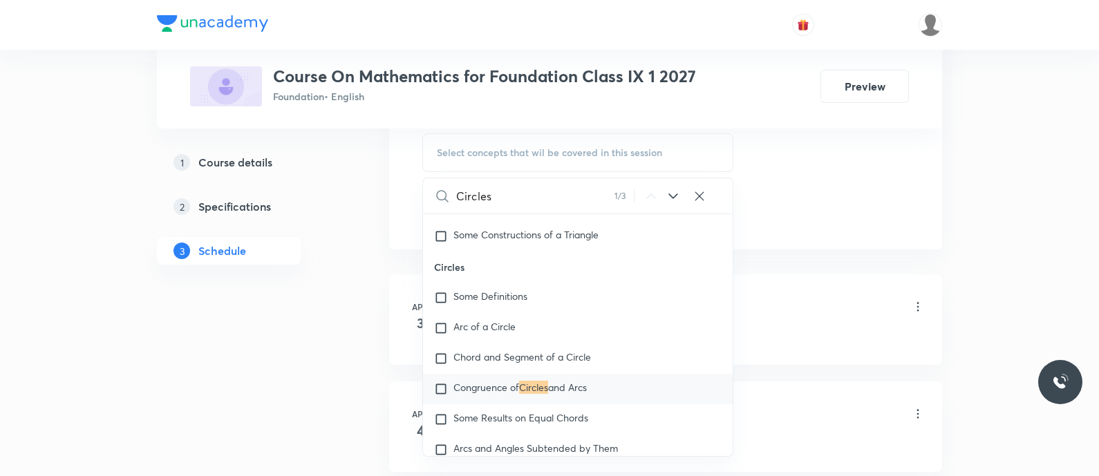
scroll to position [9383, 0]
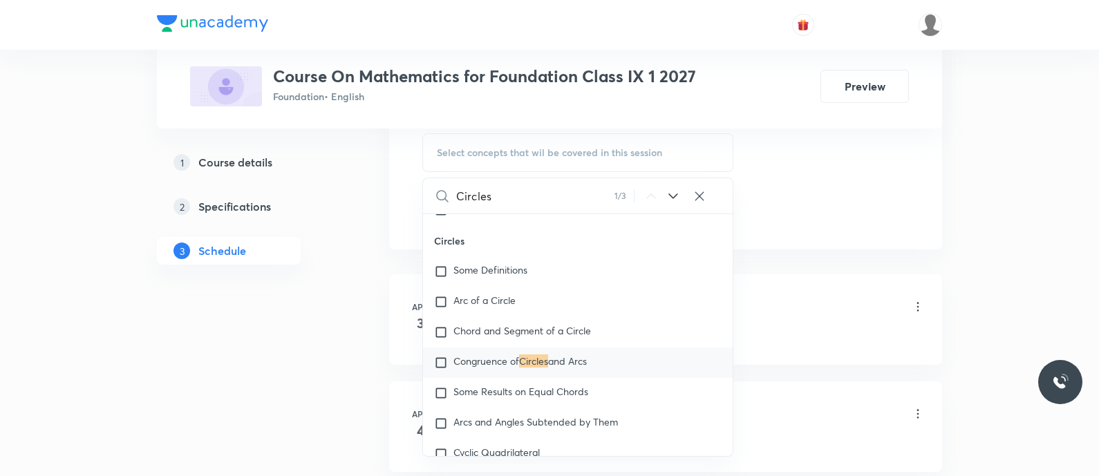
type input "Circles"
click at [667, 195] on icon at bounding box center [673, 196] width 17 height 17
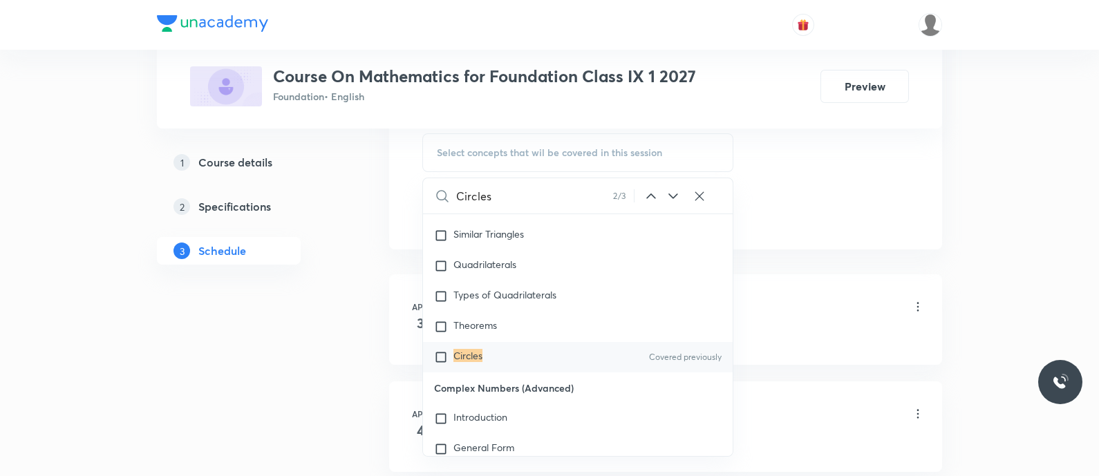
scroll to position [15826, 0]
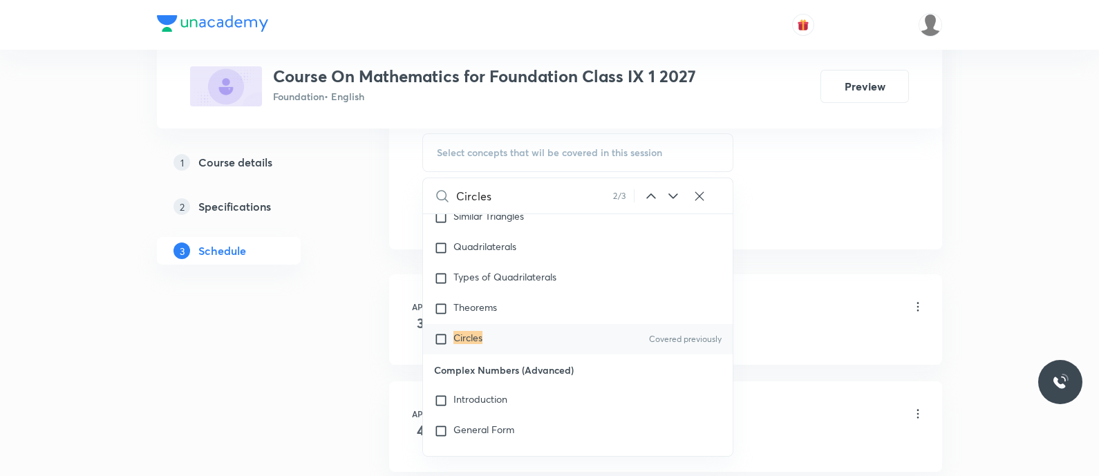
click at [541, 355] on div "Circles Covered previously" at bounding box center [578, 339] width 310 height 30
checkbox input "true"
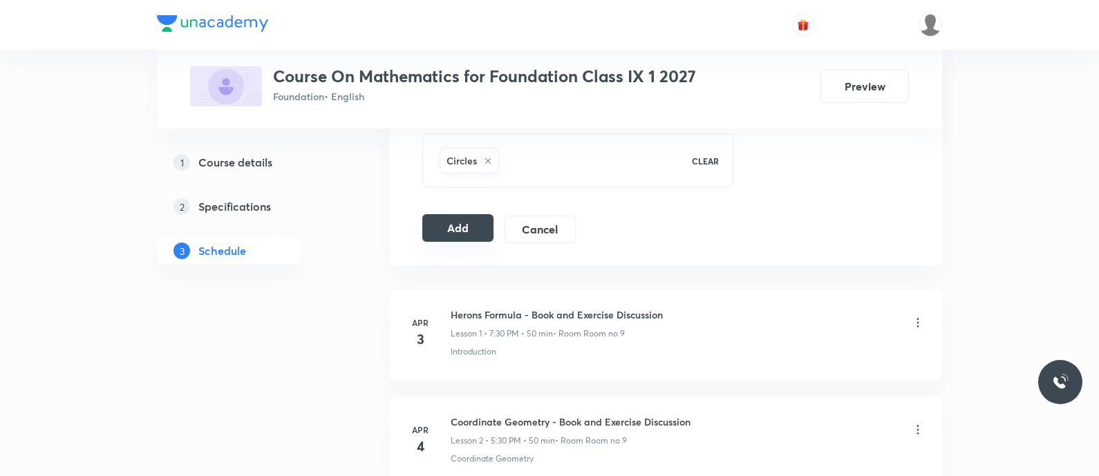
click at [440, 221] on button "Add" at bounding box center [457, 228] width 71 height 28
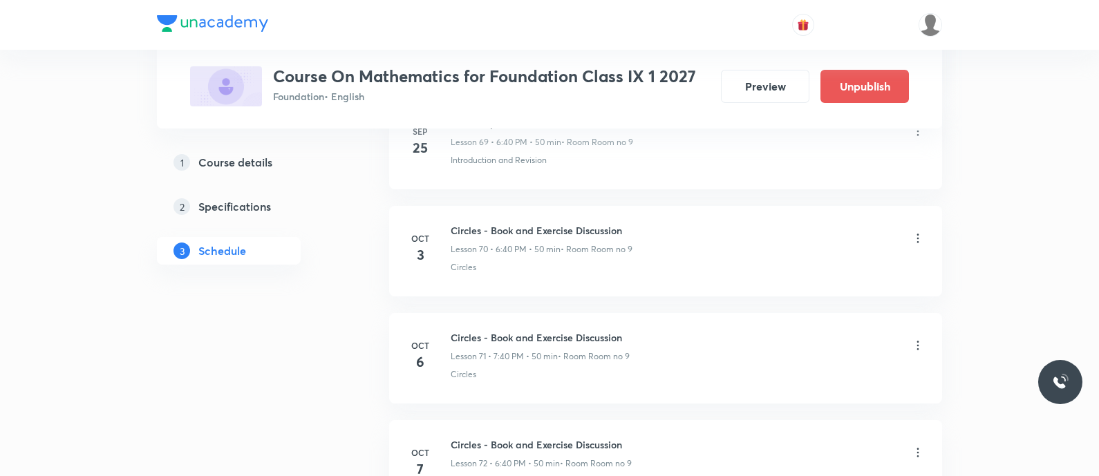
scroll to position [7693, 0]
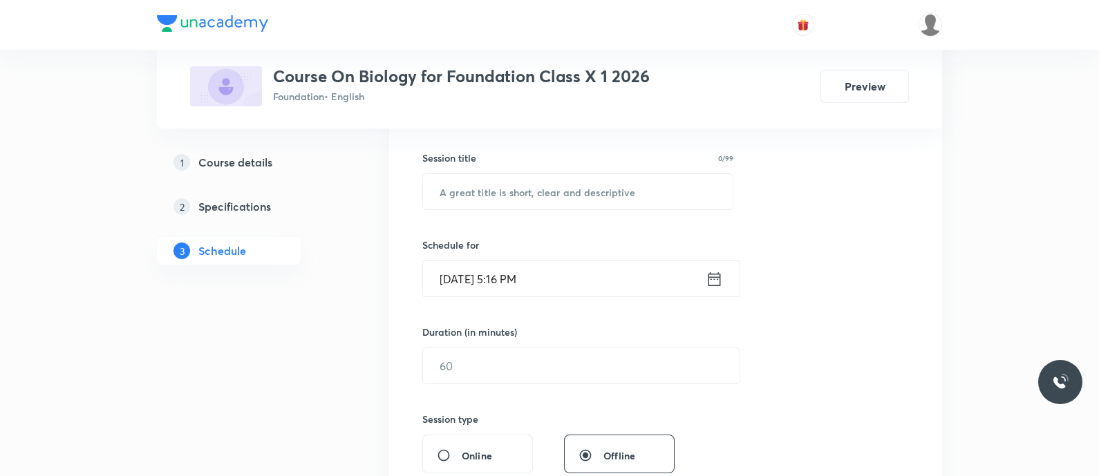
scroll to position [242, 0]
click at [514, 185] on input "text" at bounding box center [578, 191] width 310 height 35
paste input "heredity - genetics"
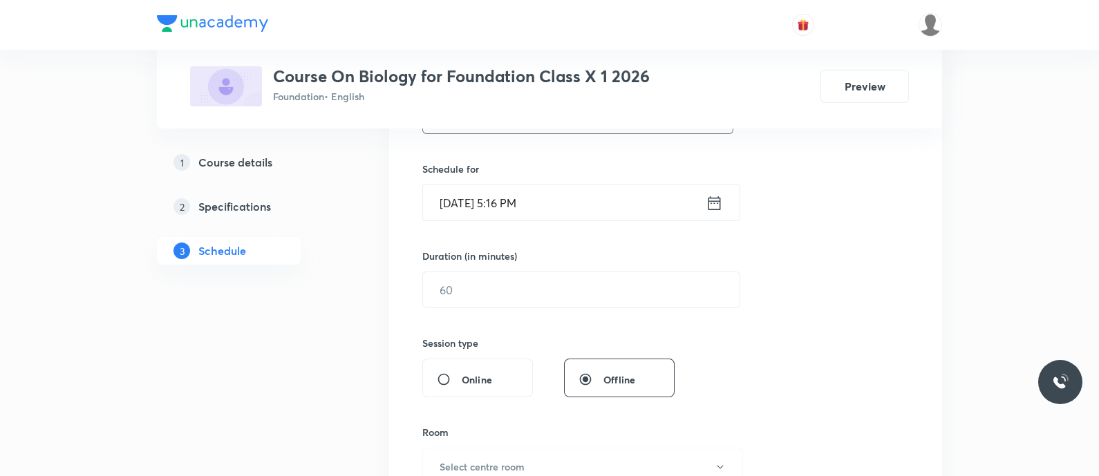
scroll to position [319, 0]
type input "Heredity - Genetics"
click at [597, 208] on input "[DATE] 5:16 PM" at bounding box center [564, 200] width 283 height 35
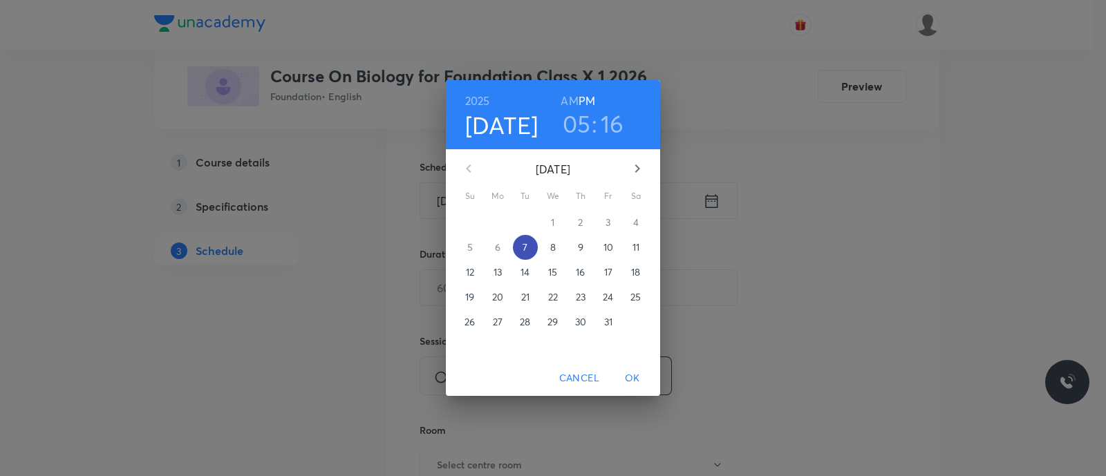
click at [529, 249] on span "7" at bounding box center [525, 248] width 25 height 14
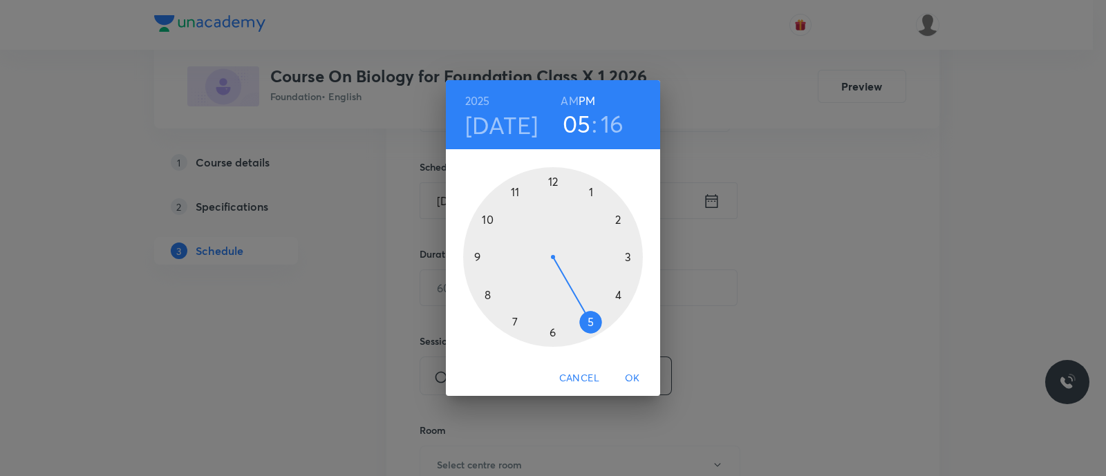
click at [588, 324] on div at bounding box center [553, 257] width 180 height 180
click at [488, 298] on div at bounding box center [553, 257] width 180 height 180
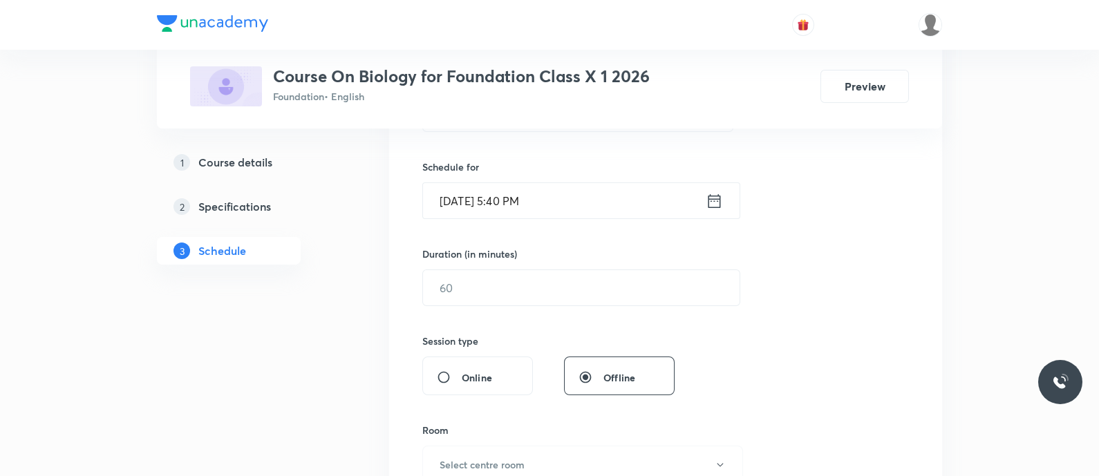
click at [655, 203] on input "[DATE] 5:40 PM" at bounding box center [564, 200] width 283 height 35
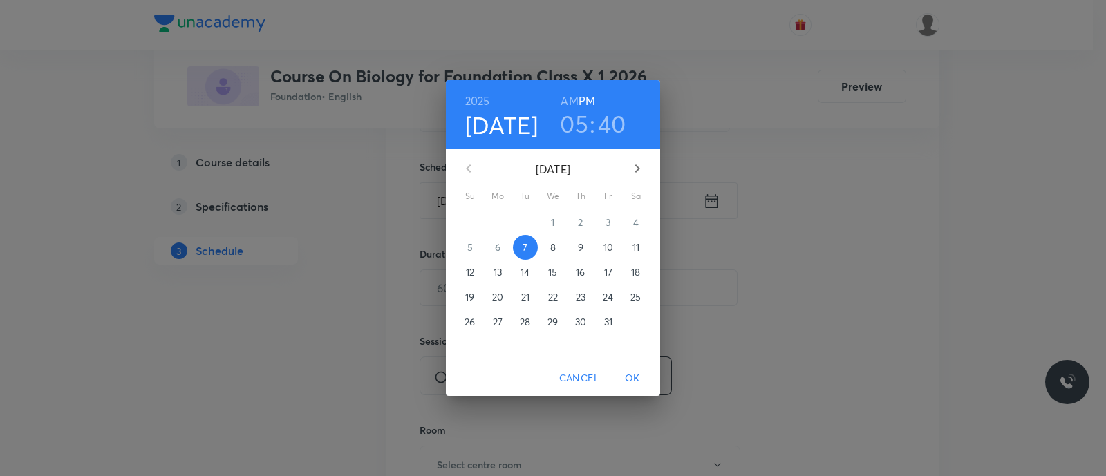
click at [573, 122] on h3 "05" at bounding box center [574, 123] width 28 height 29
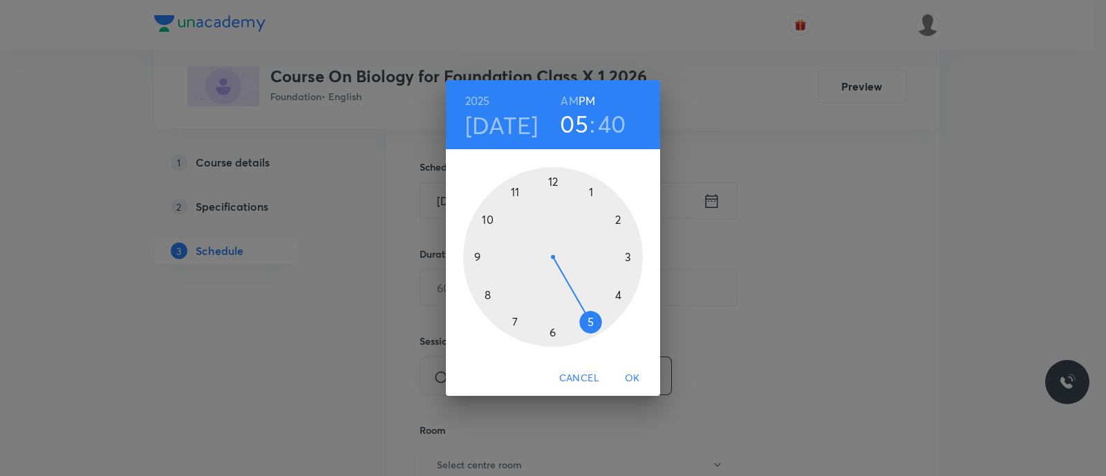
click at [551, 333] on div at bounding box center [553, 257] width 180 height 180
click at [488, 292] on div at bounding box center [553, 257] width 180 height 180
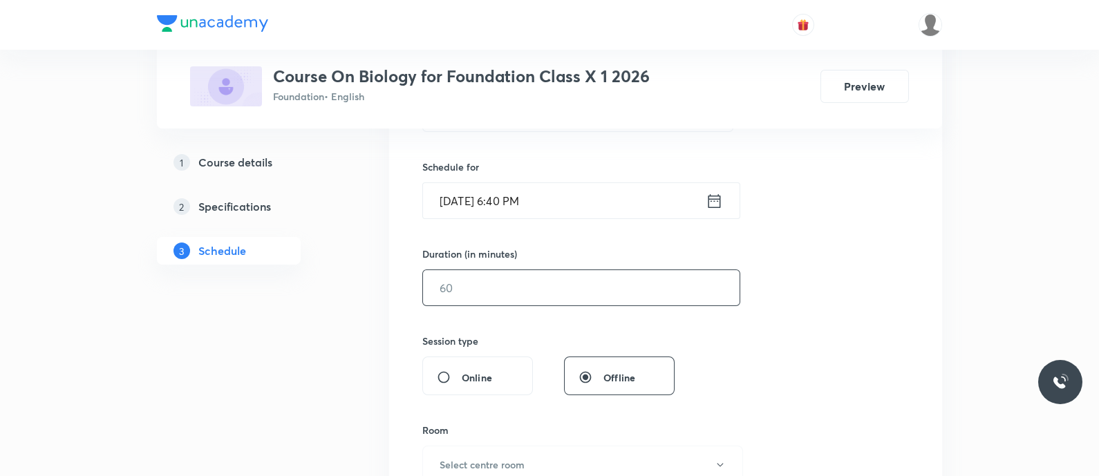
click at [480, 289] on input "text" at bounding box center [581, 287] width 317 height 35
type input "6"
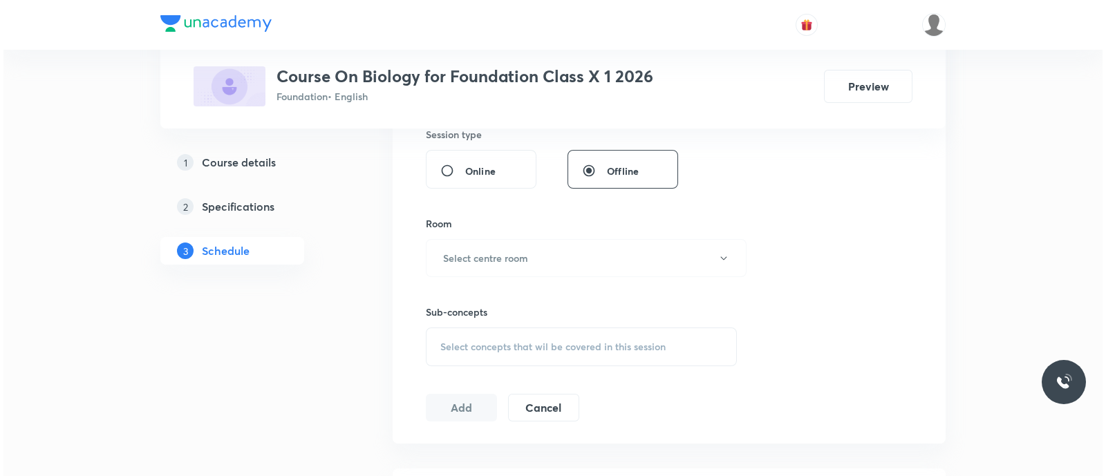
scroll to position [527, 0]
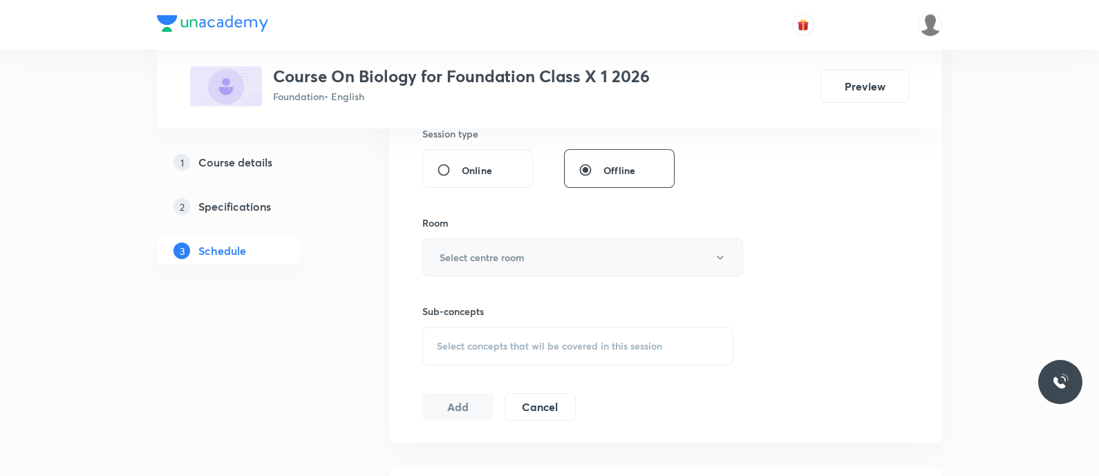
type input "50"
click at [483, 252] on h6 "Select centre room" at bounding box center [482, 257] width 85 height 15
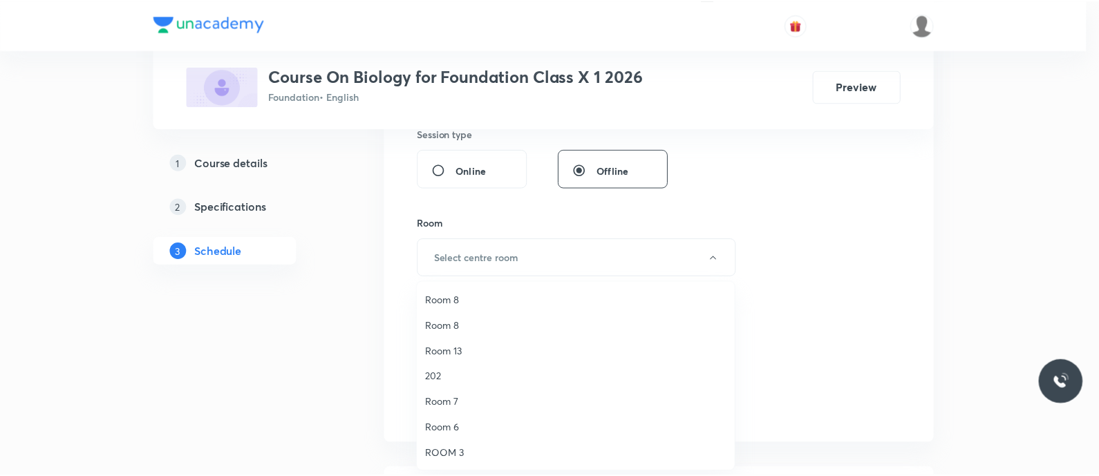
scroll to position [0, 0]
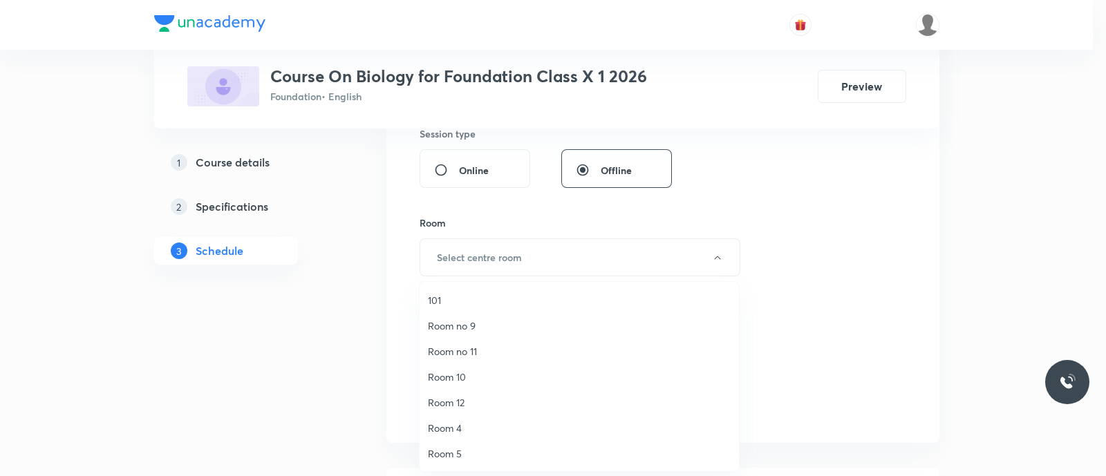
click at [464, 373] on span "Room 10" at bounding box center [579, 377] width 303 height 15
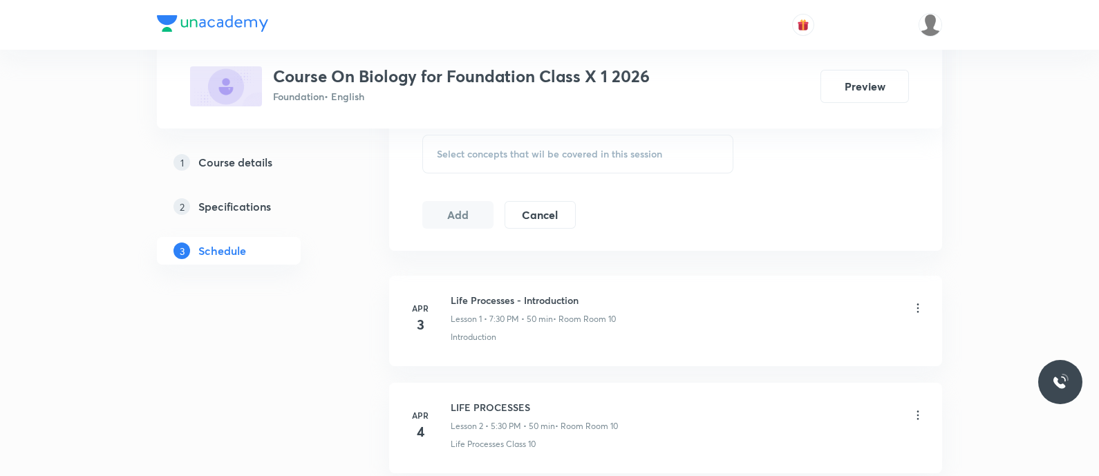
scroll to position [722, 0]
click at [474, 146] on span "Select concepts that wil be covered in this session" at bounding box center [549, 151] width 225 height 11
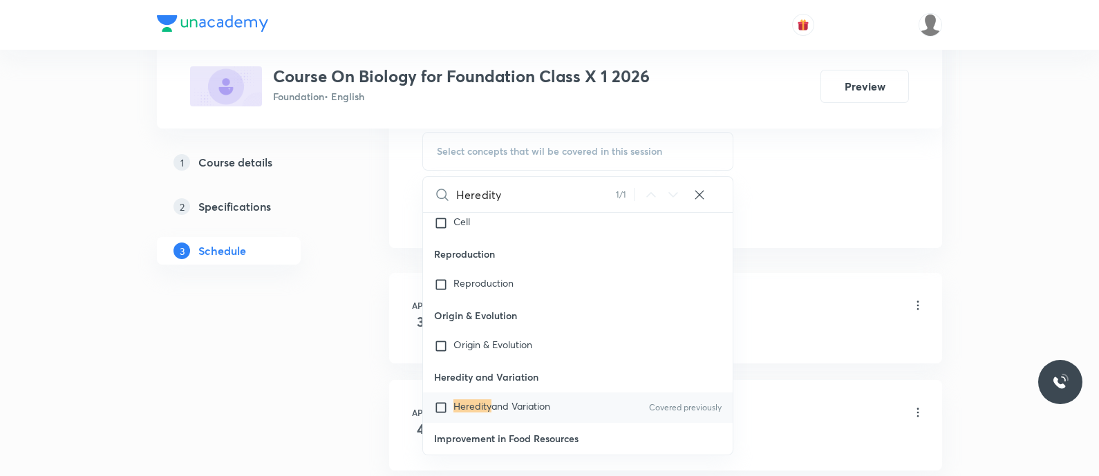
scroll to position [114, 0]
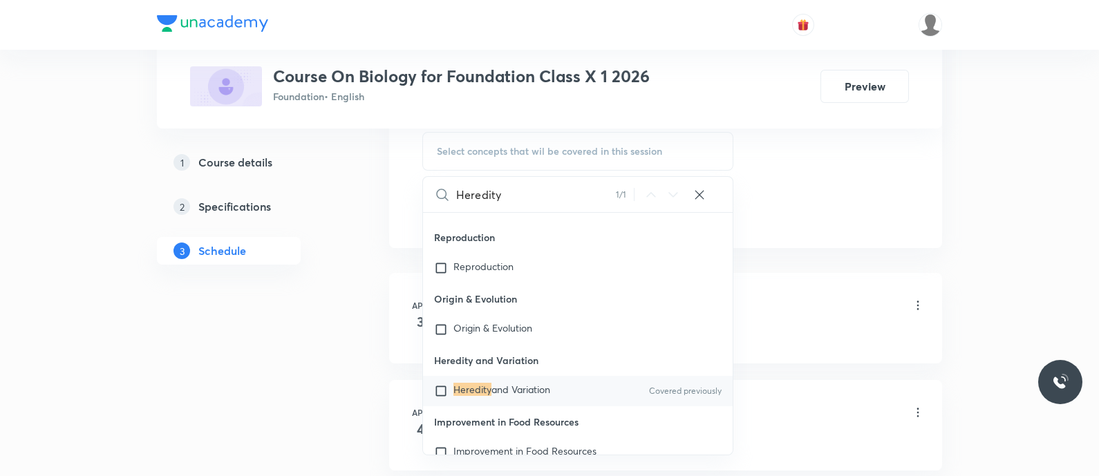
type input "Heredity"
click at [512, 380] on div "Heredity and Variation Covered previously" at bounding box center [578, 391] width 310 height 30
checkbox input "true"
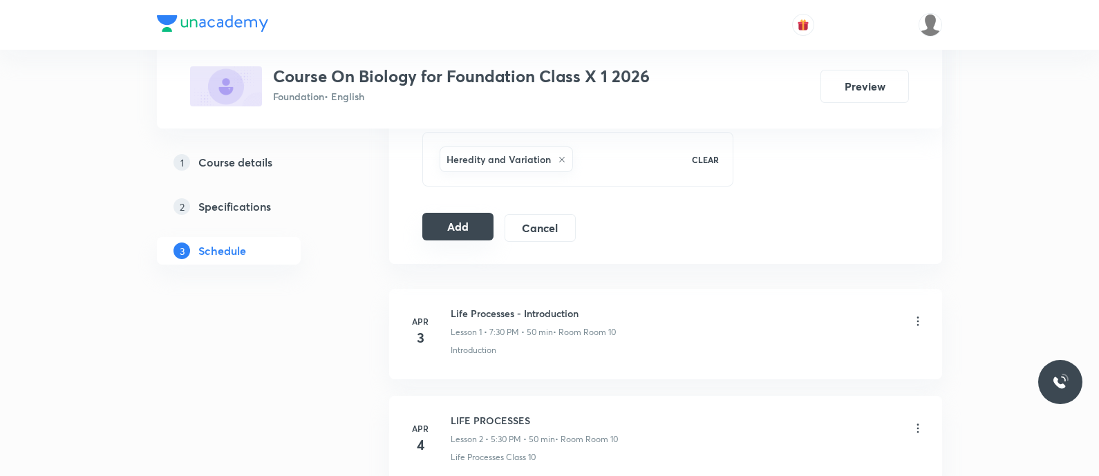
click at [473, 225] on button "Add" at bounding box center [457, 227] width 71 height 28
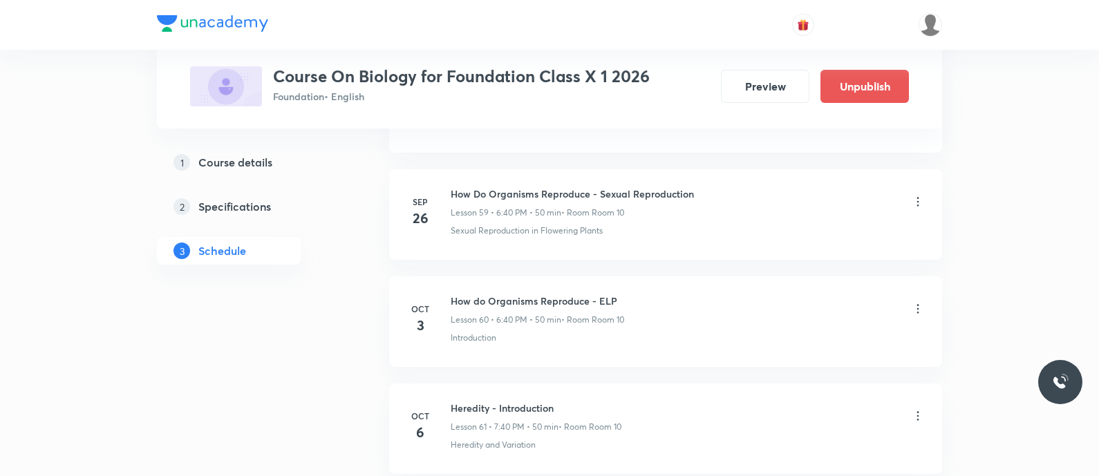
scroll to position [6624, 0]
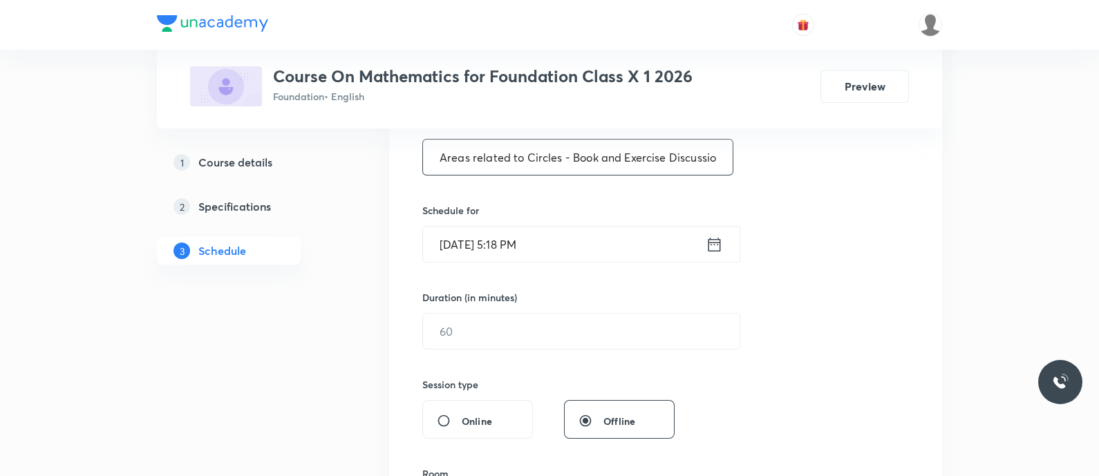
scroll to position [272, 0]
type input "Areas related to Circles - Book and Exercise Discussion"
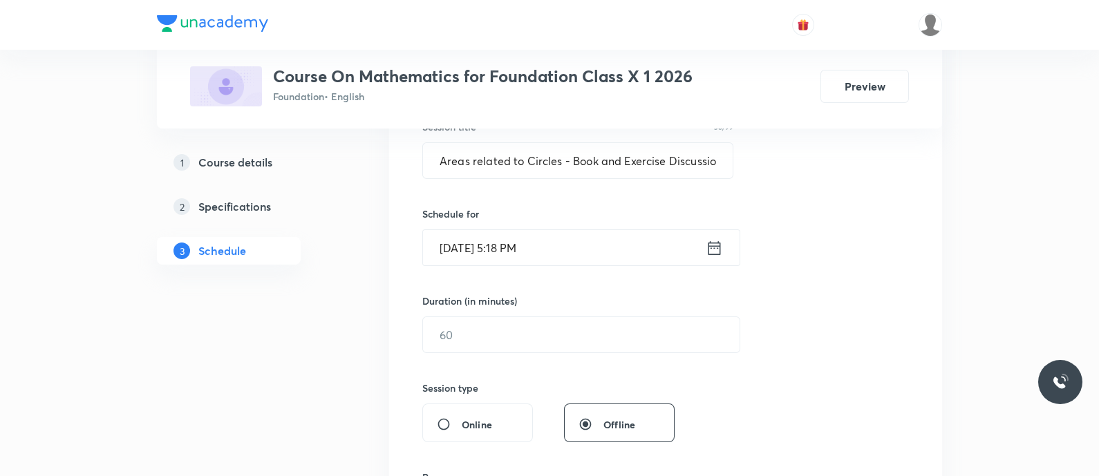
click at [691, 241] on input "Oct 7, 2025, 5:18 PM" at bounding box center [564, 247] width 283 height 35
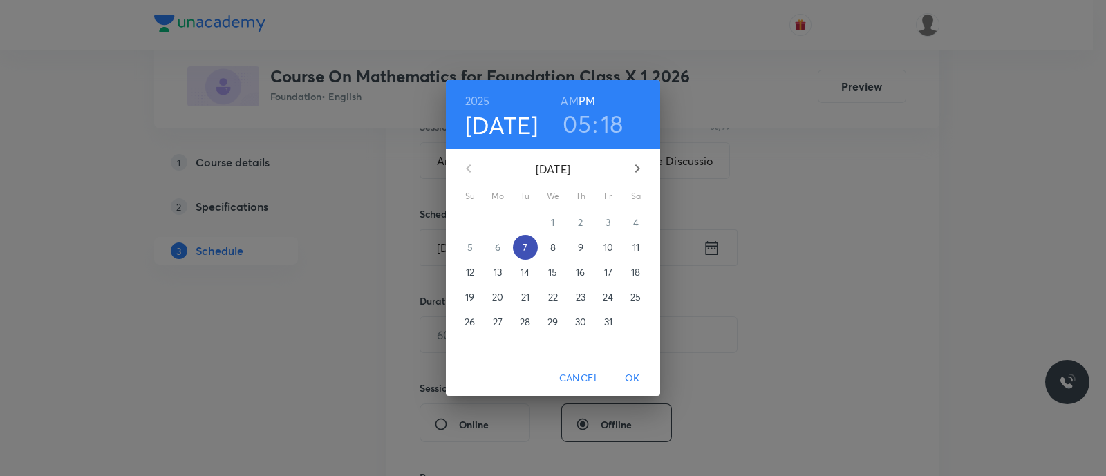
click at [527, 241] on p "7" at bounding box center [525, 248] width 5 height 14
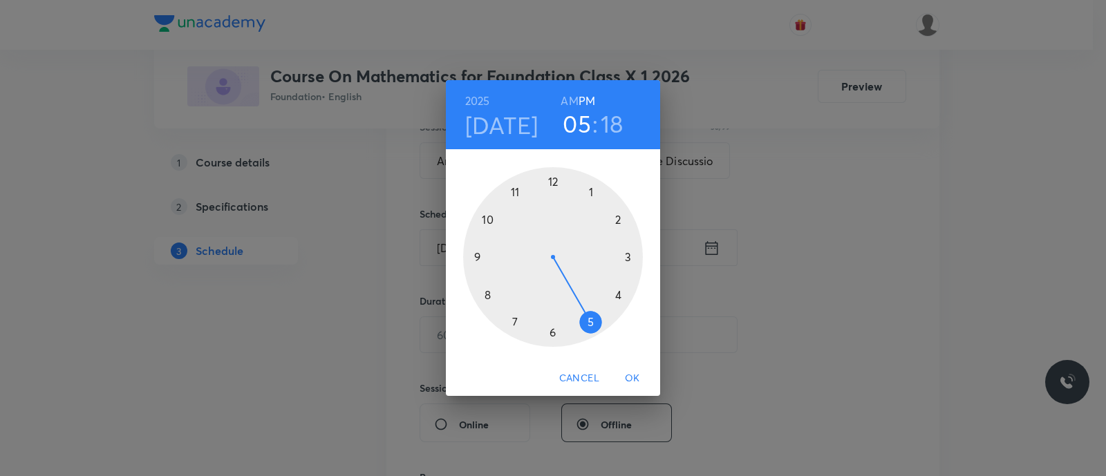
click at [513, 321] on div at bounding box center [553, 257] width 180 height 180
click at [484, 295] on div at bounding box center [553, 257] width 180 height 180
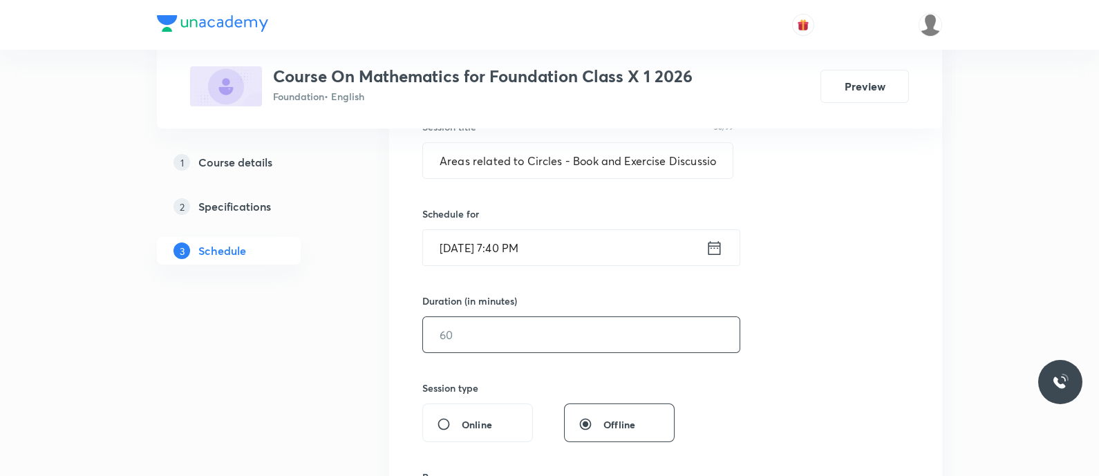
click at [480, 341] on input "text" at bounding box center [581, 334] width 317 height 35
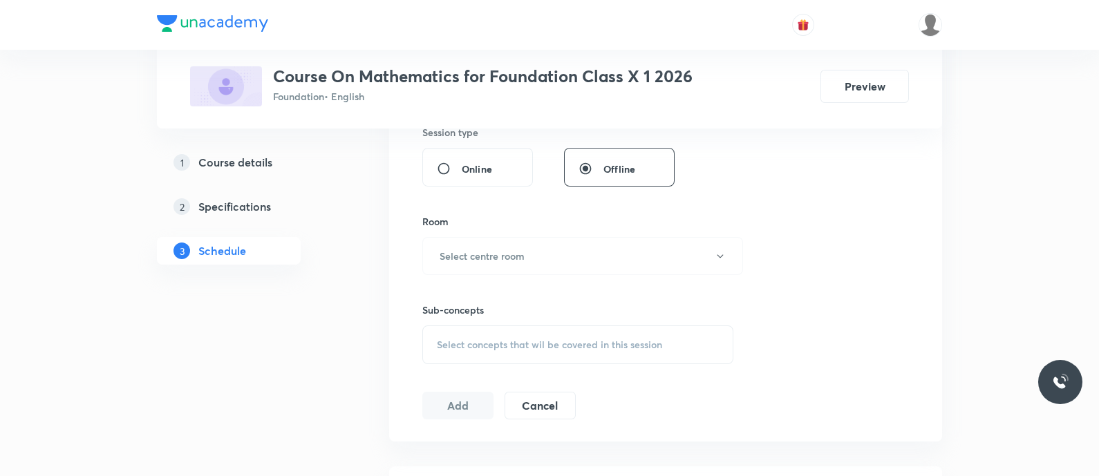
scroll to position [549, 0]
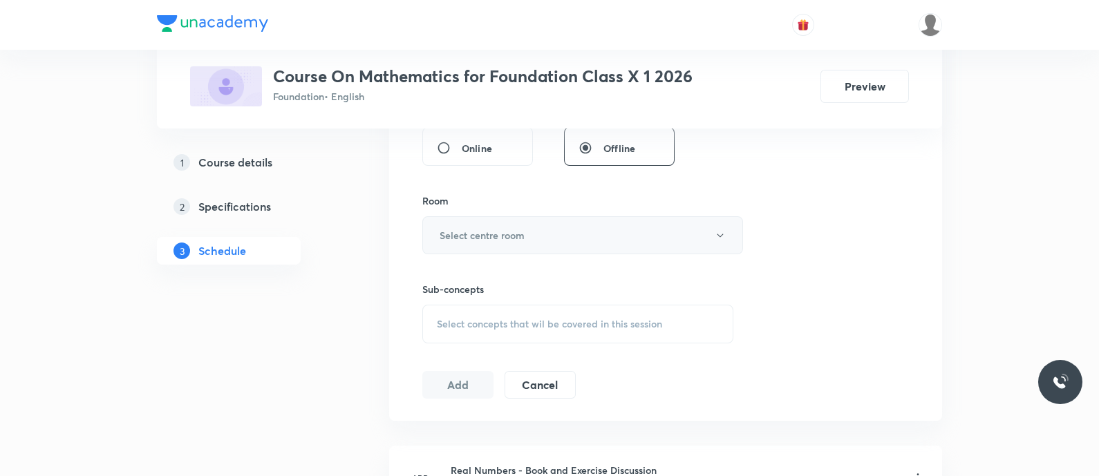
type input "50"
click at [499, 226] on button "Select centre room" at bounding box center [582, 235] width 321 height 38
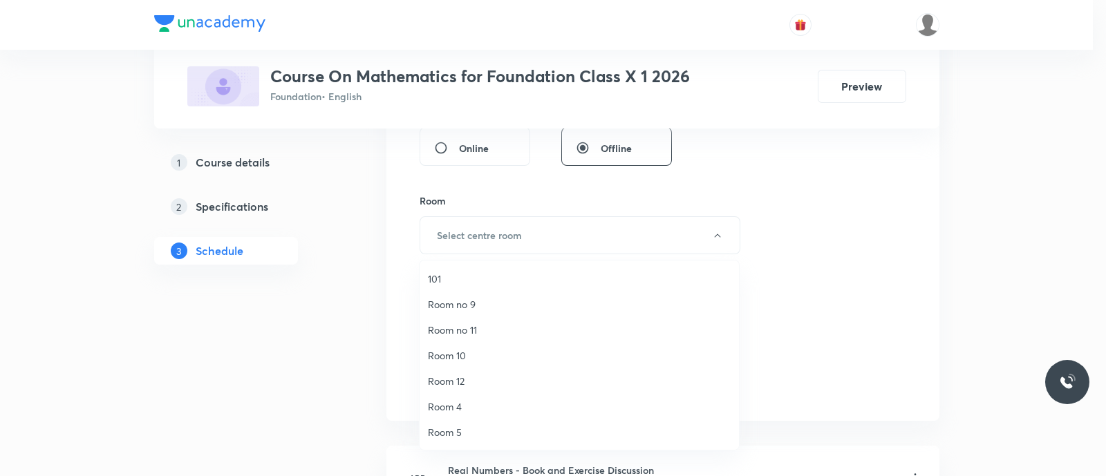
click at [465, 350] on span "Room 10" at bounding box center [579, 355] width 303 height 15
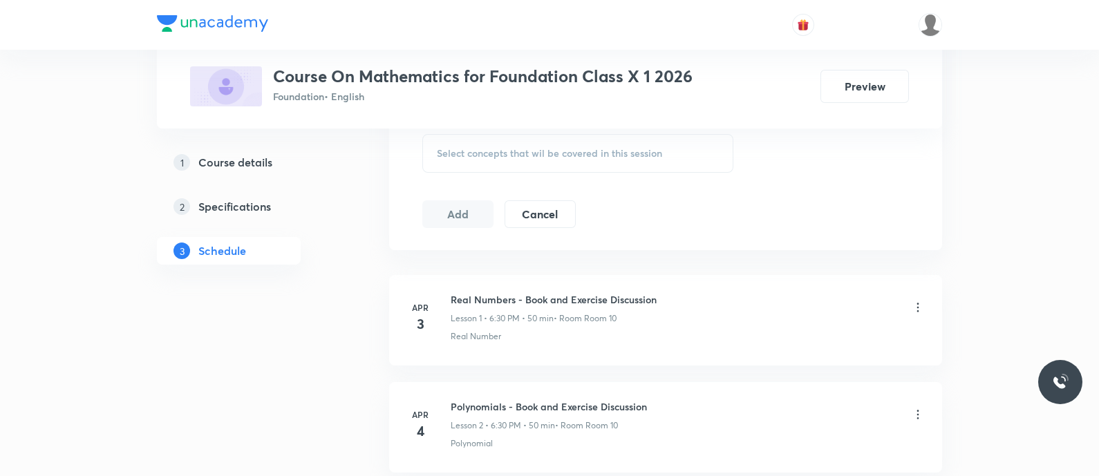
scroll to position [732, 0]
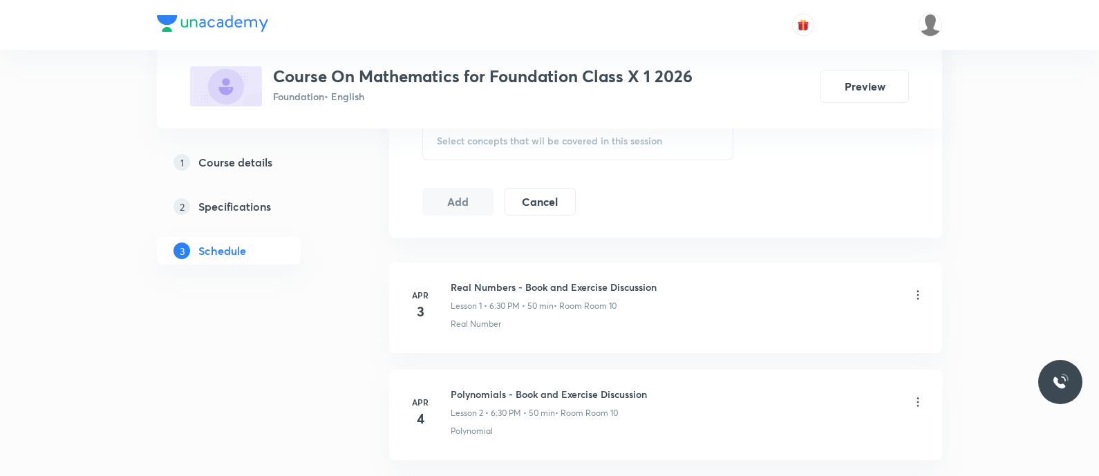
click at [464, 140] on span "Select concepts that wil be covered in this session" at bounding box center [549, 140] width 225 height 11
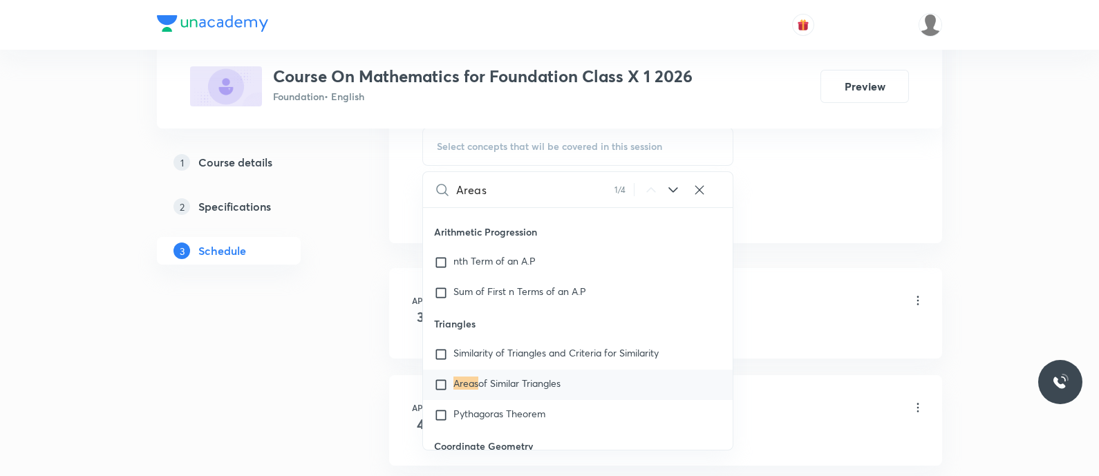
scroll to position [2233, 0]
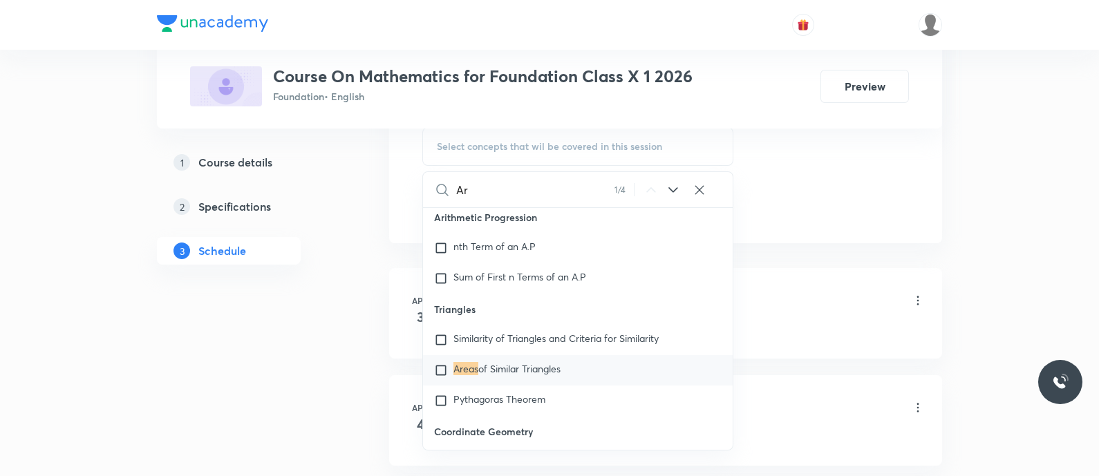
type input "A"
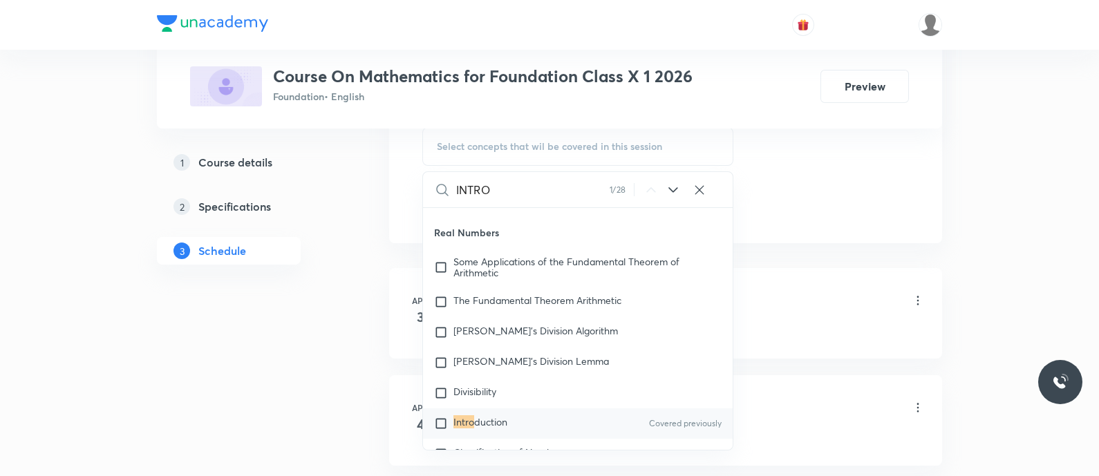
scroll to position [6687, 0]
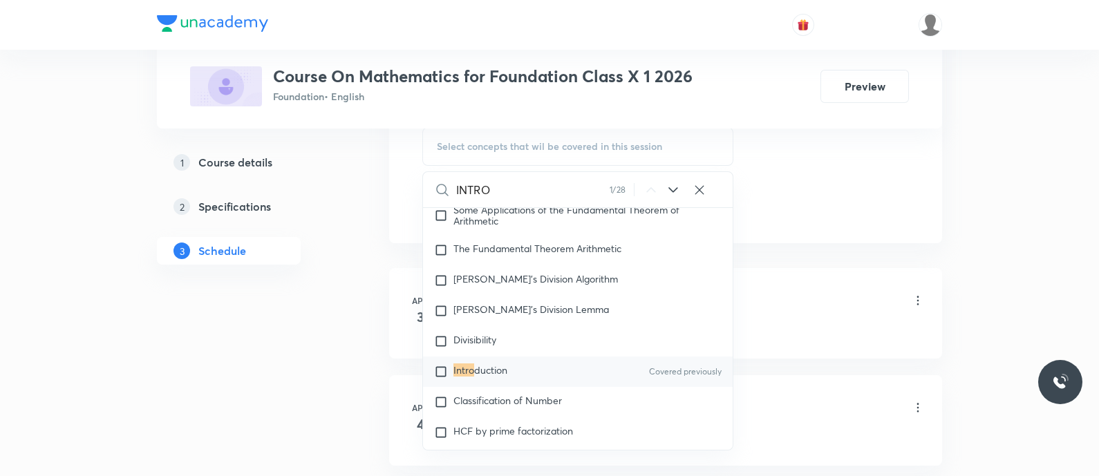
type input "INTRO"
click at [487, 377] on span "duction" at bounding box center [490, 370] width 33 height 13
checkbox input "true"
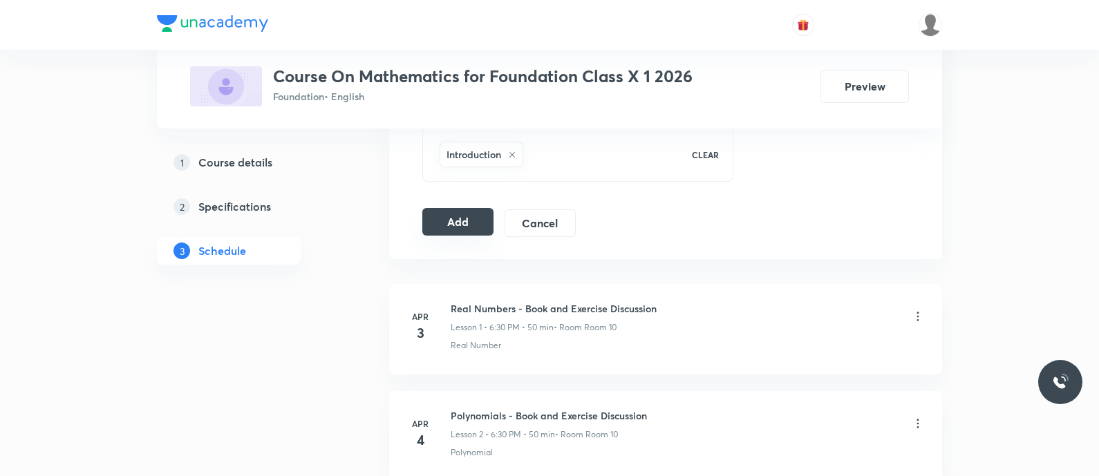
click at [446, 218] on button "Add" at bounding box center [457, 222] width 71 height 28
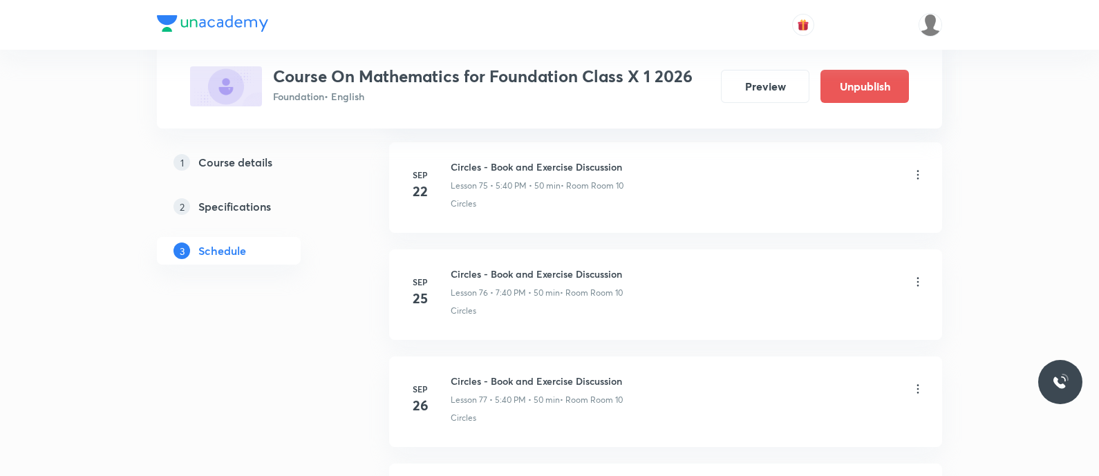
scroll to position [8548, 0]
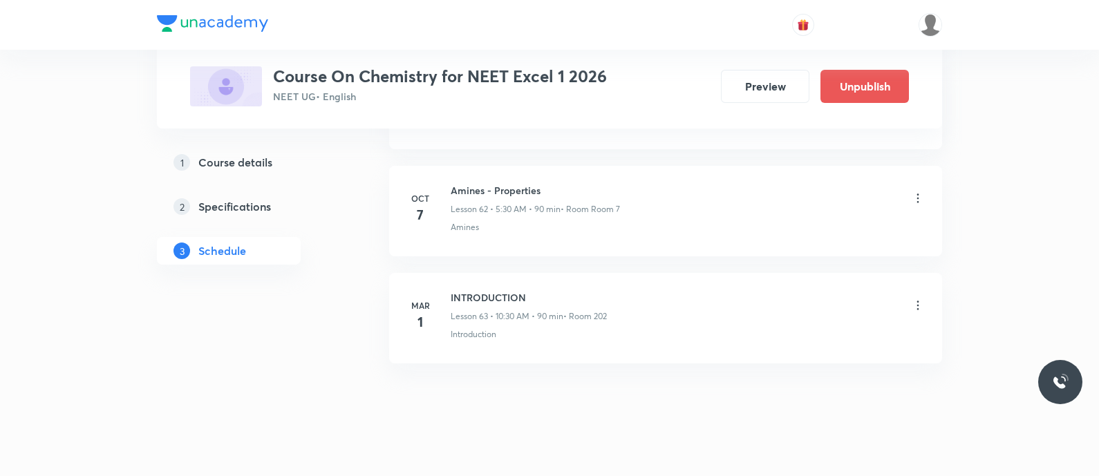
scroll to position [7352, 0]
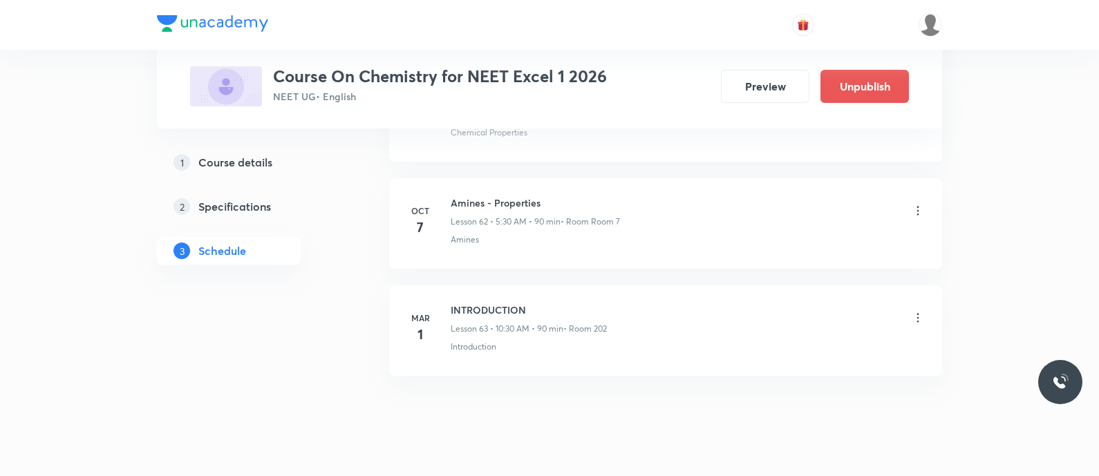
click at [485, 196] on h6 "Amines - Properties" at bounding box center [535, 203] width 169 height 15
copy h6 "Amines - Properties"
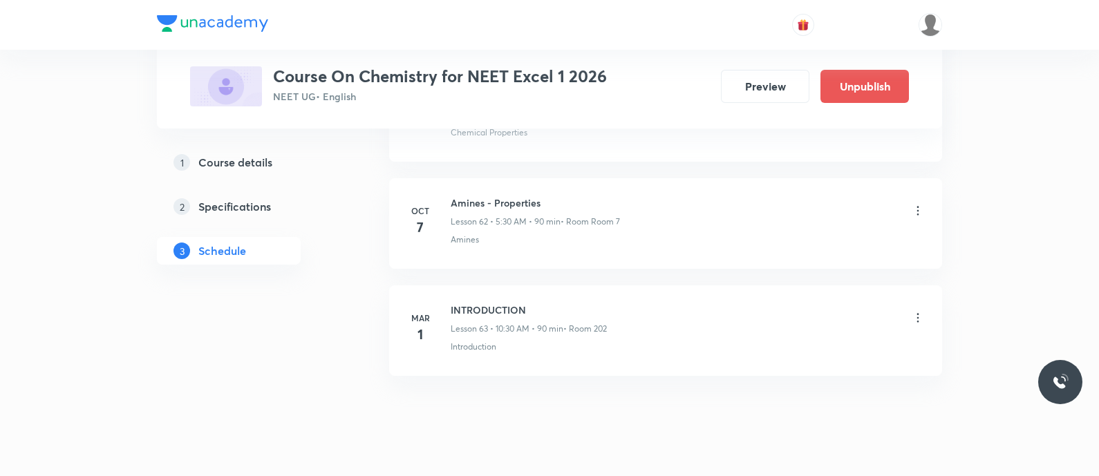
click at [917, 204] on icon at bounding box center [918, 211] width 14 height 14
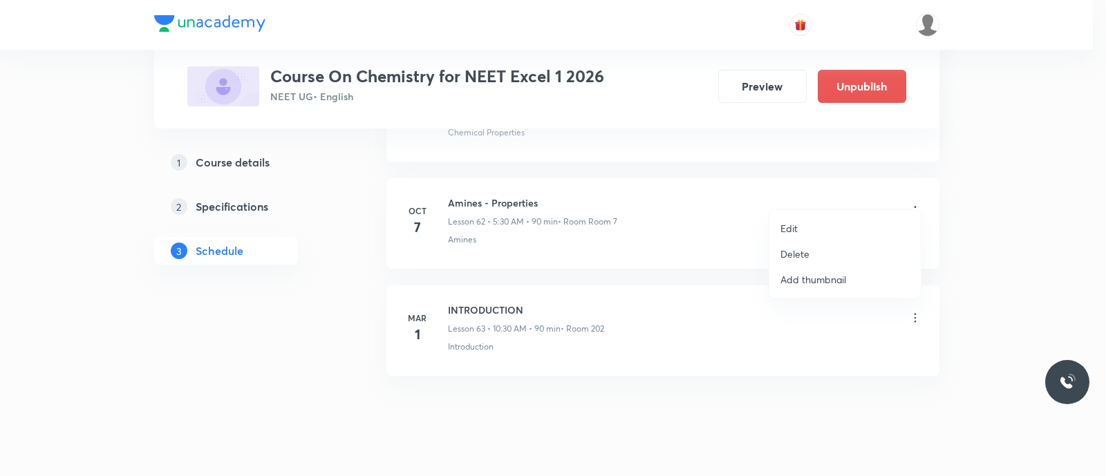
click at [819, 246] on li "Delete" at bounding box center [844, 254] width 151 height 26
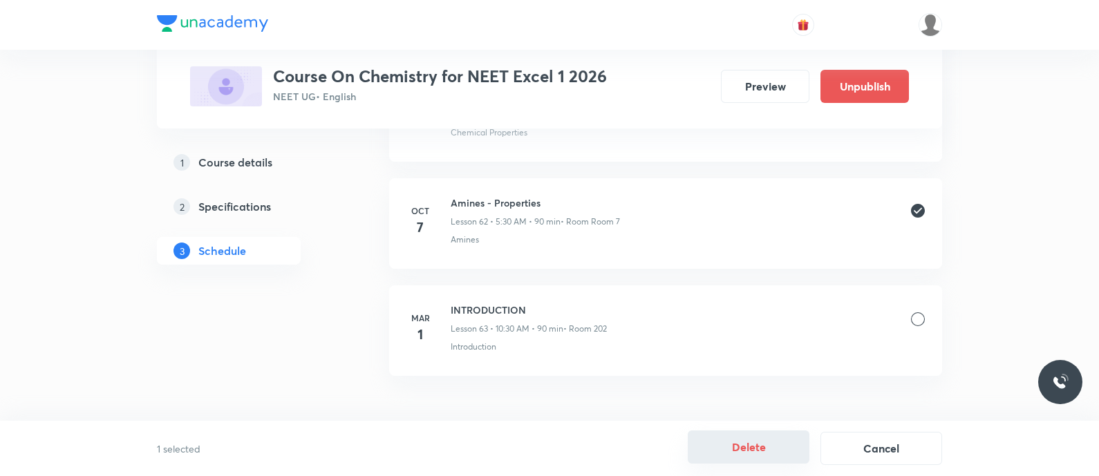
click at [719, 446] on button "Delete" at bounding box center [749, 447] width 122 height 33
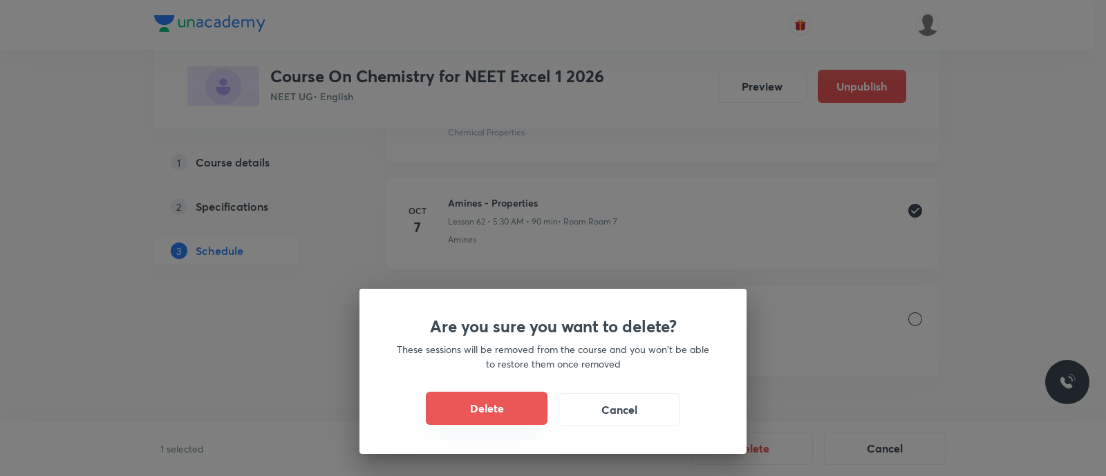
click at [498, 413] on button "Delete" at bounding box center [487, 408] width 122 height 33
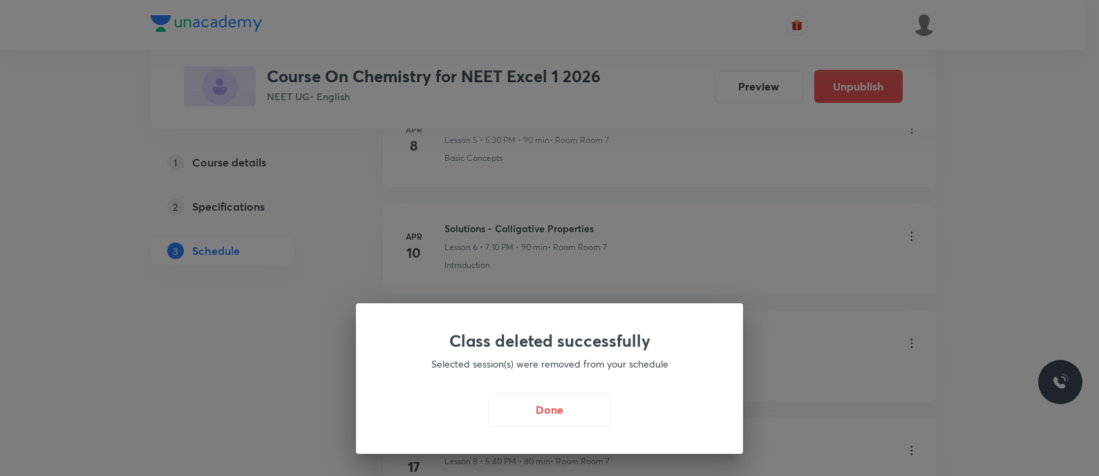
scroll to position [1127, 0]
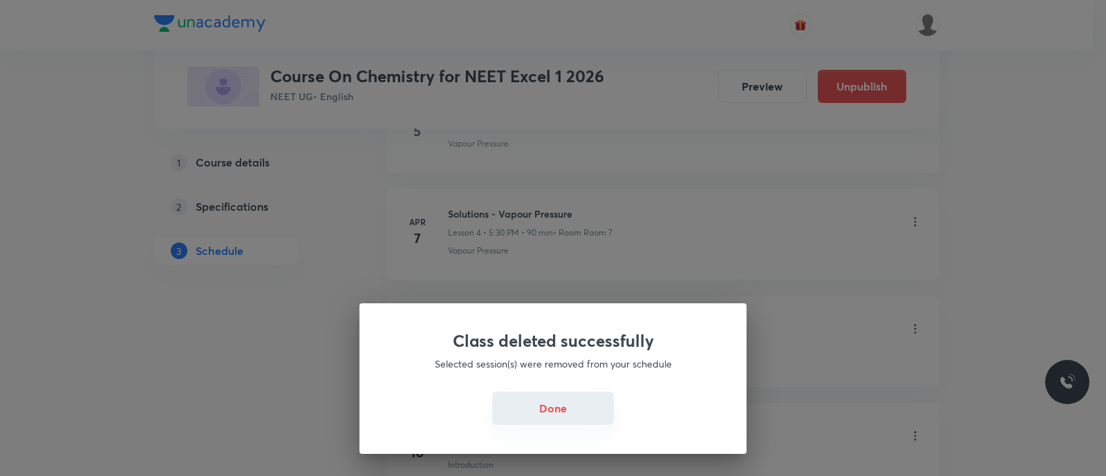
click at [533, 411] on button "Done" at bounding box center [553, 408] width 122 height 33
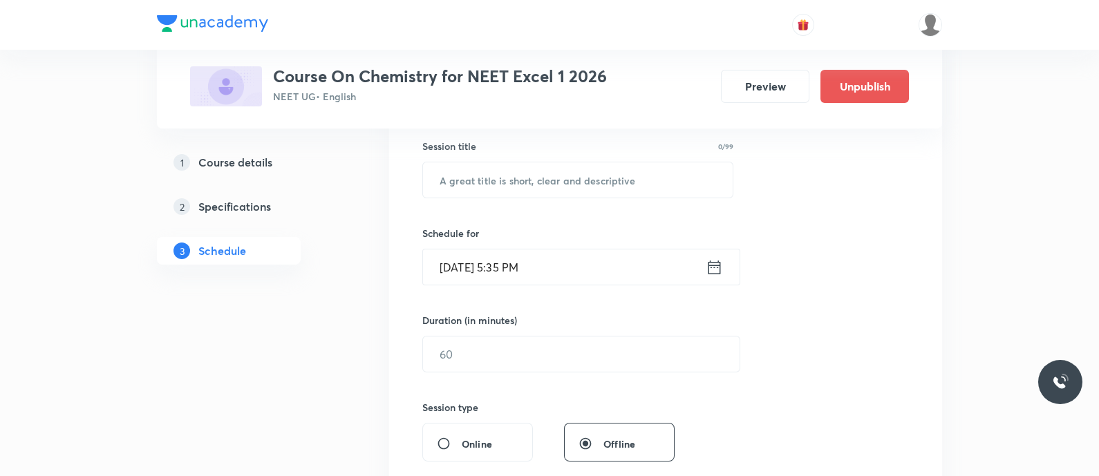
scroll to position [264, 0]
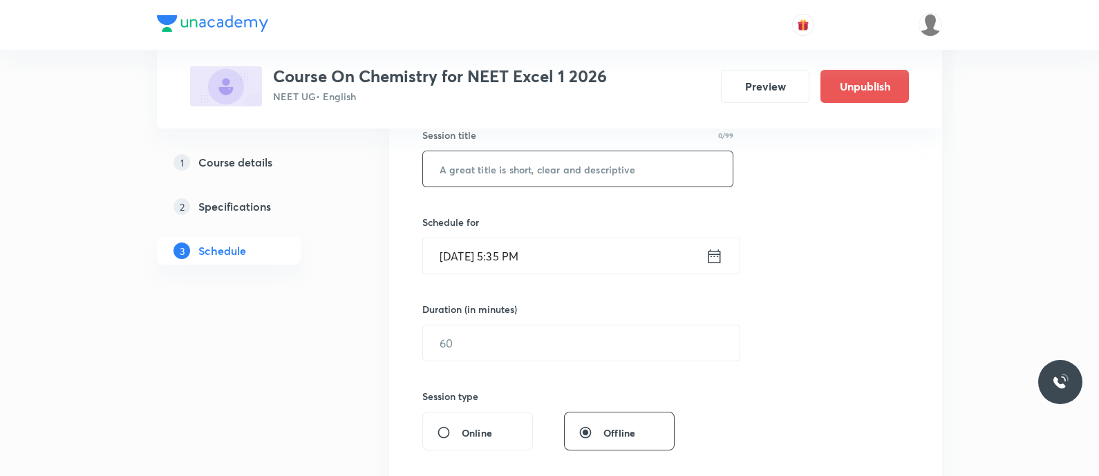
click at [455, 165] on input "text" at bounding box center [578, 168] width 310 height 35
paste input "Amines - Properties"
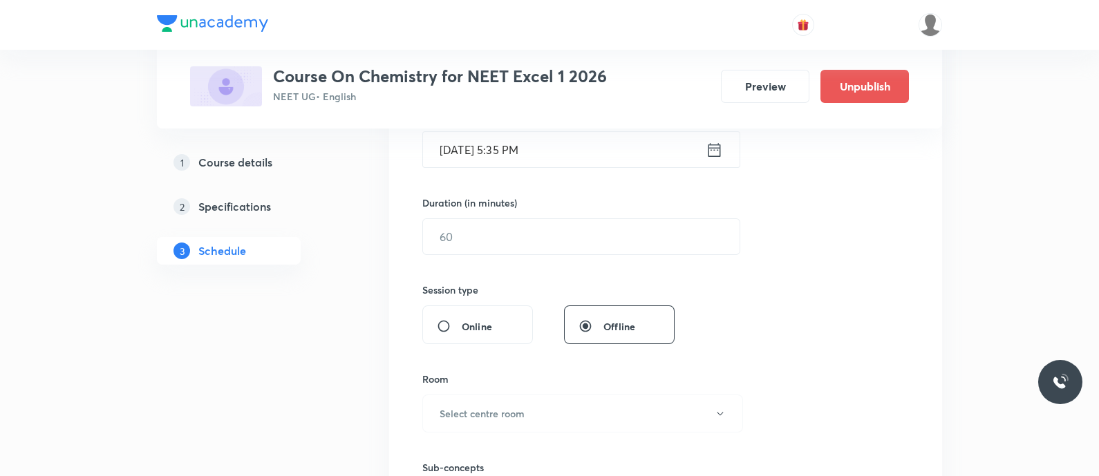
scroll to position [373, 0]
type input "Amines - Properties"
click at [633, 140] on input "[DATE] 5:35 PM" at bounding box center [564, 147] width 283 height 35
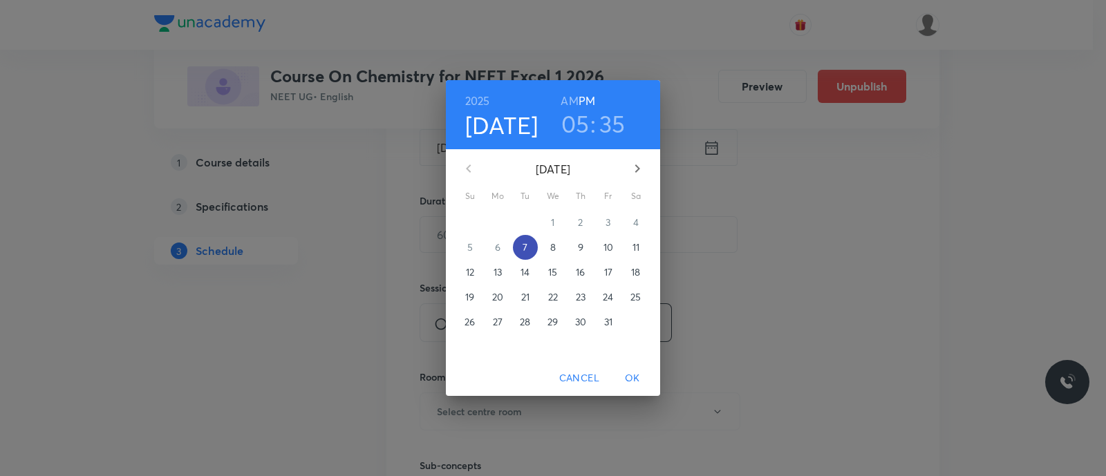
click at [523, 247] on p "7" at bounding box center [525, 248] width 5 height 14
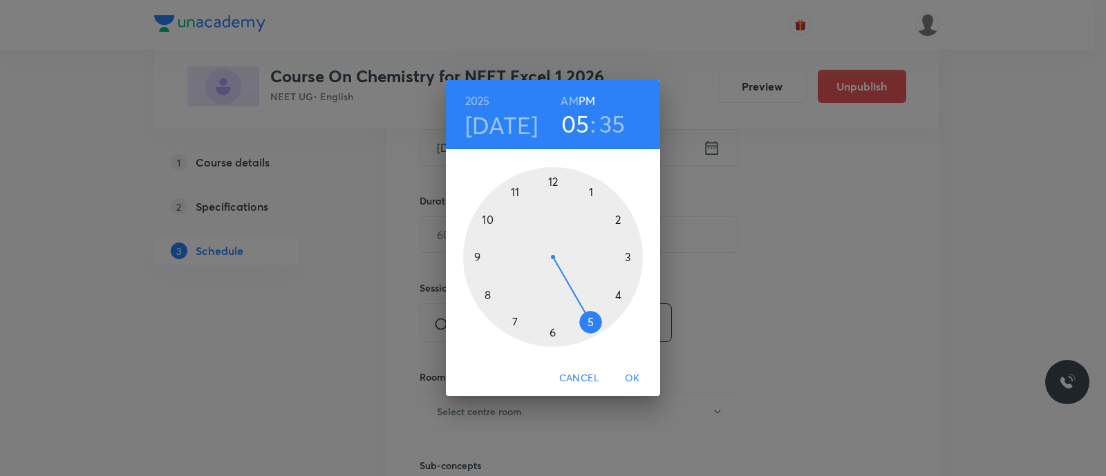
click at [590, 323] on div at bounding box center [553, 257] width 180 height 180
click at [509, 319] on div at bounding box center [553, 257] width 180 height 180
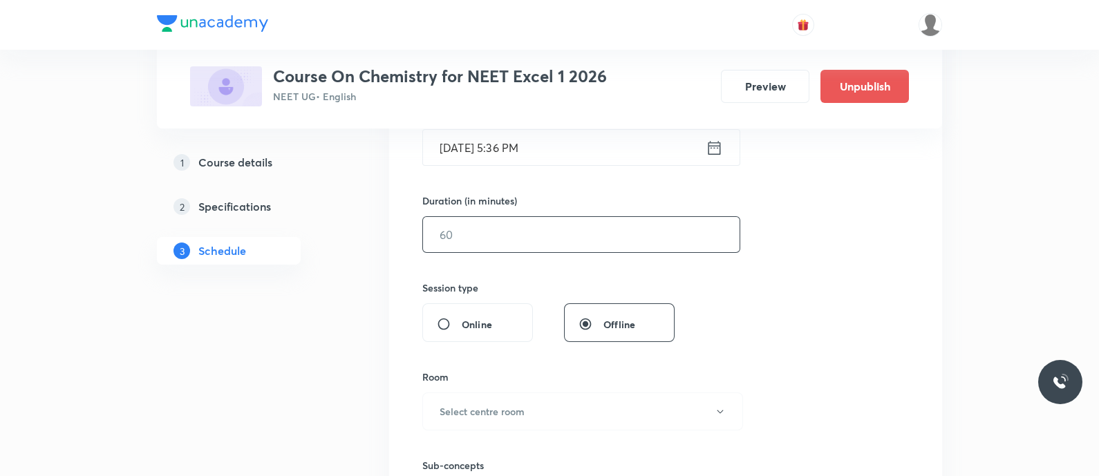
click at [454, 238] on input "text" at bounding box center [581, 234] width 317 height 35
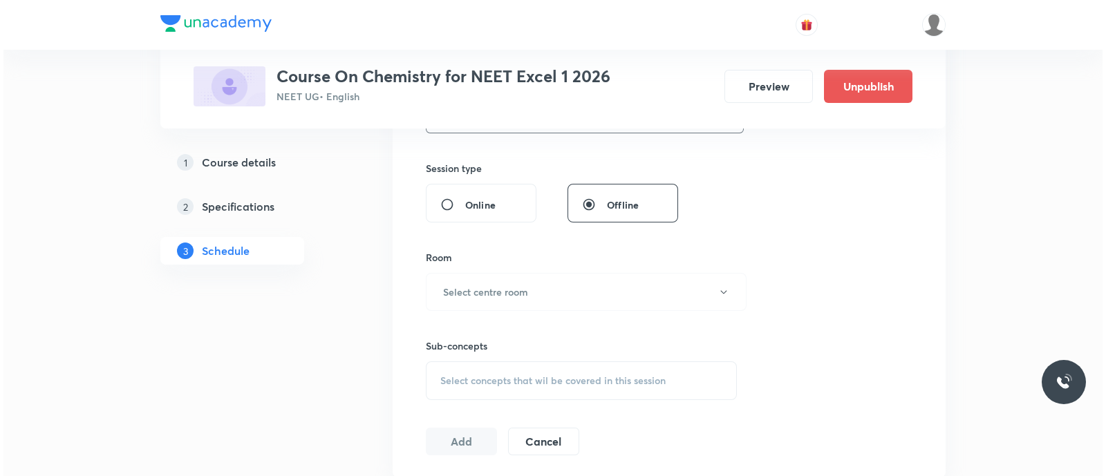
scroll to position [502, 0]
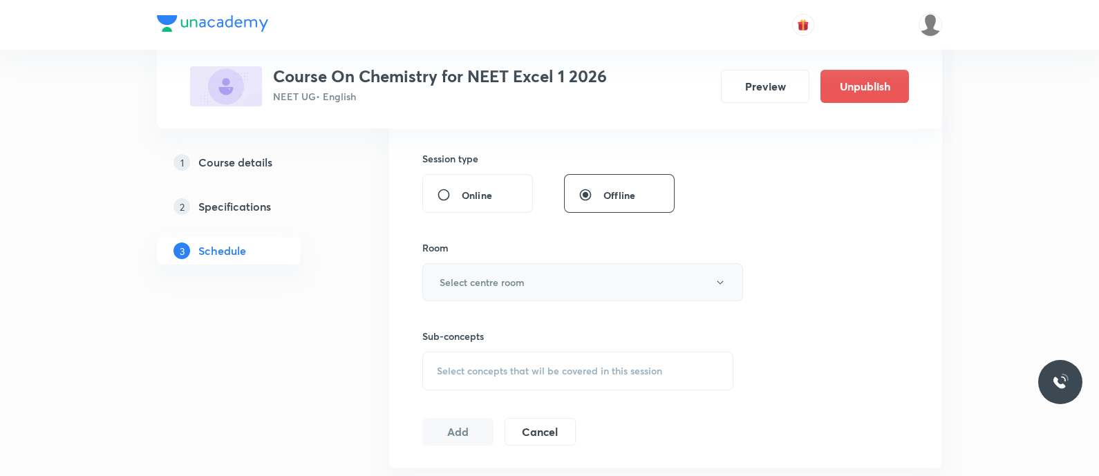
type input "80"
click at [487, 272] on button "Select centre room" at bounding box center [582, 282] width 321 height 38
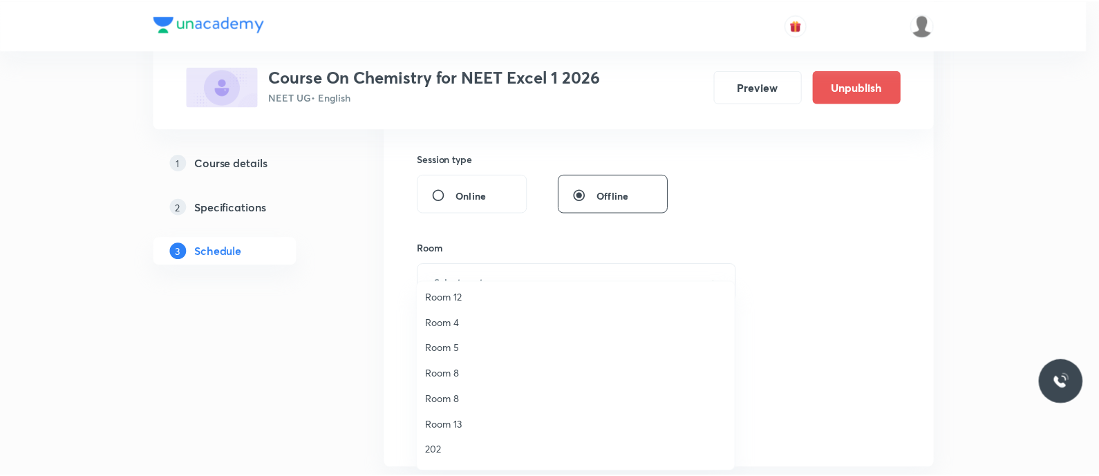
scroll to position [179, 0]
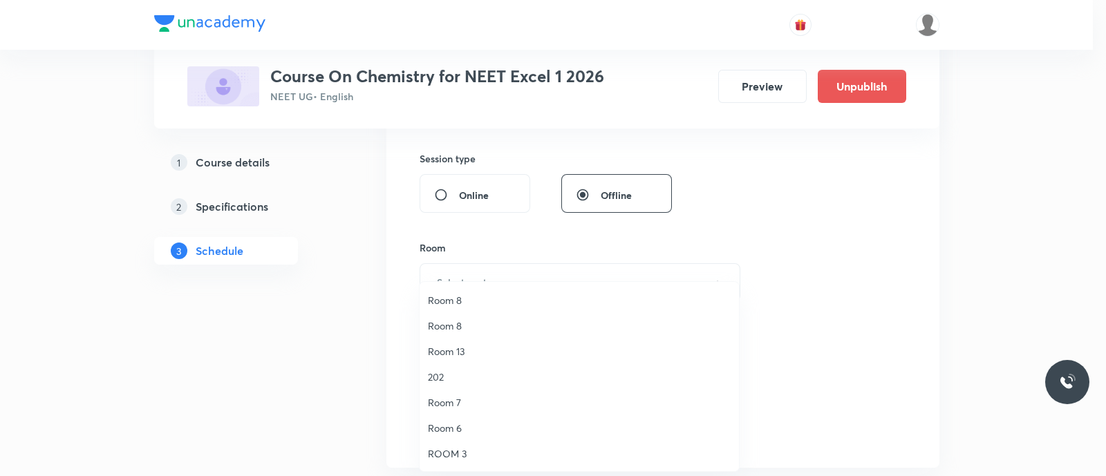
click at [446, 404] on span "Room 7" at bounding box center [579, 402] width 303 height 15
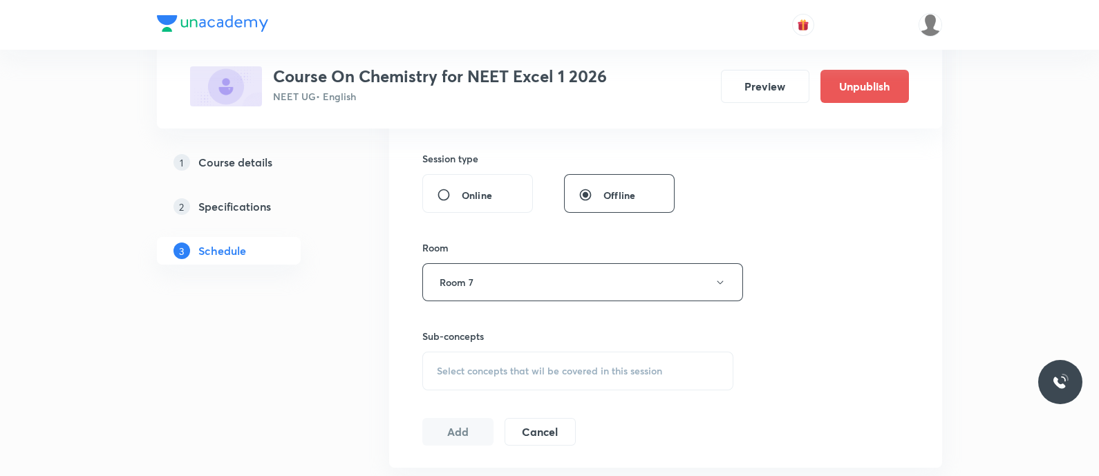
scroll to position [586, 0]
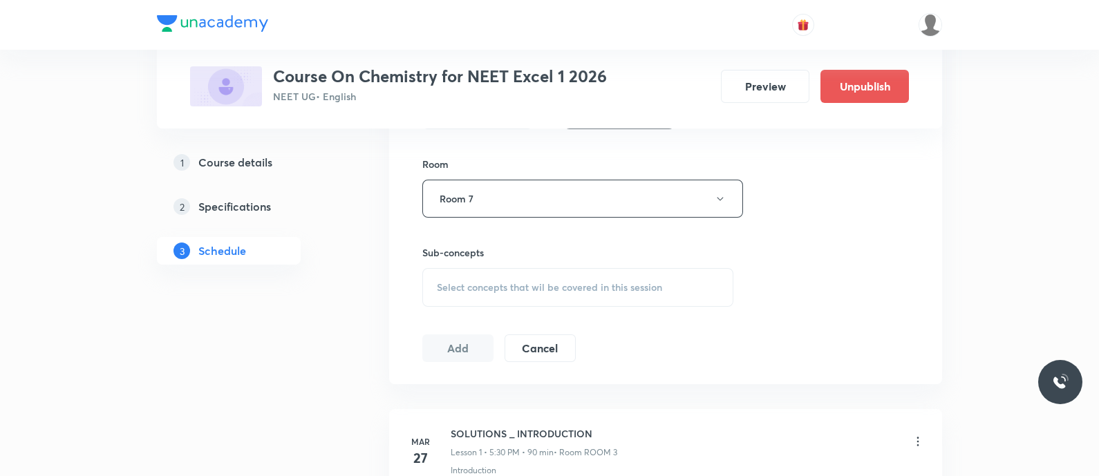
click at [453, 292] on div "Select concepts that wil be covered in this session" at bounding box center [577, 287] width 311 height 39
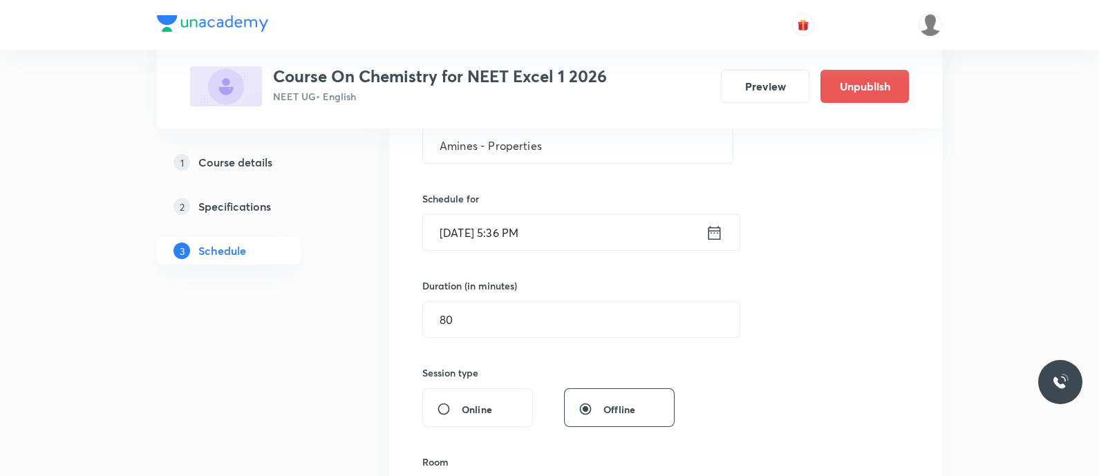
scroll to position [283, 0]
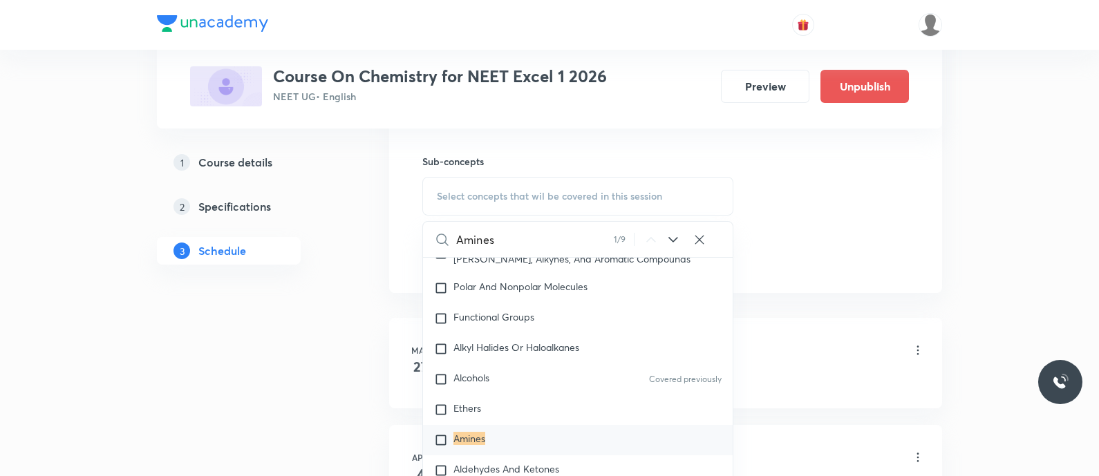
scroll to position [25934, 0]
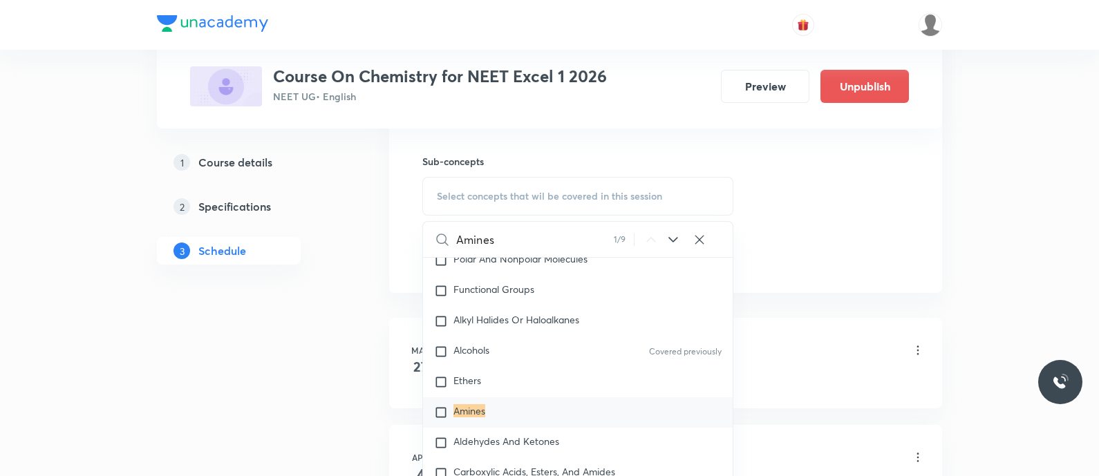
type input "Amines"
click at [458, 418] on mark "Amines" at bounding box center [469, 410] width 32 height 13
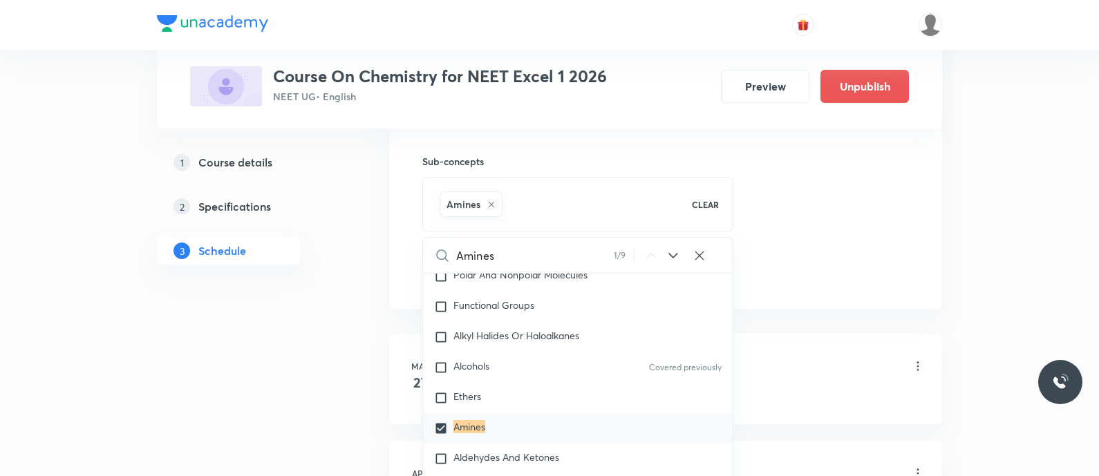
checkbox input "true"
drag, startPoint x: 287, startPoint y: 395, endPoint x: 335, endPoint y: 304, distance: 102.4
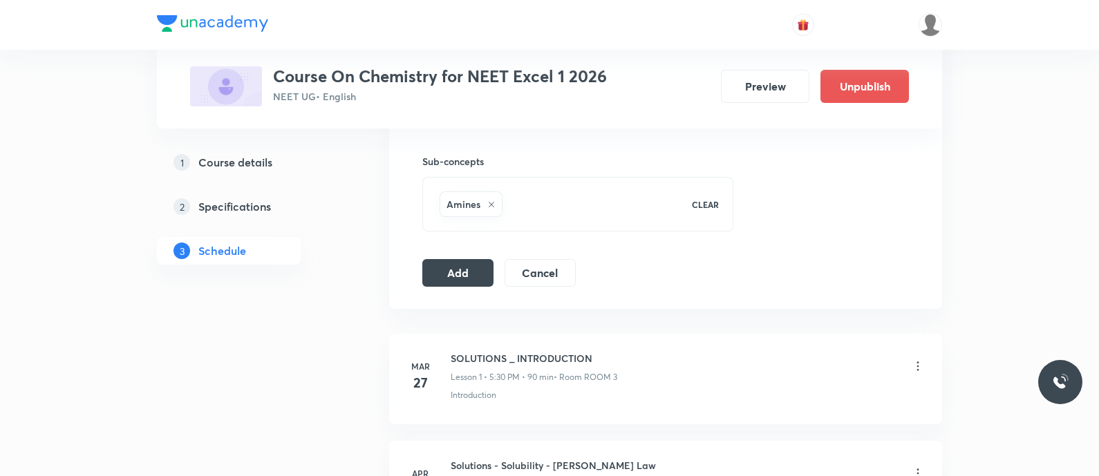
click at [443, 262] on button "Add" at bounding box center [457, 272] width 71 height 28
